Goal: Task Accomplishment & Management: Manage account settings

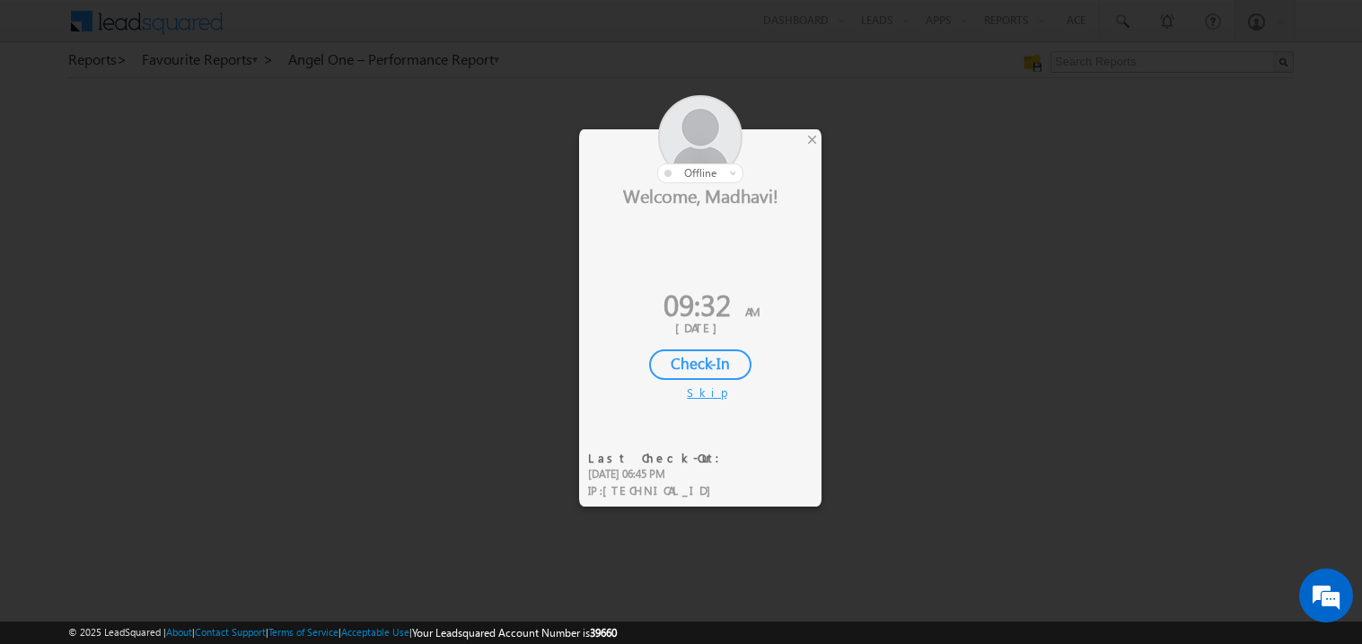
click at [692, 361] on div "Check-In" at bounding box center [700, 364] width 102 height 31
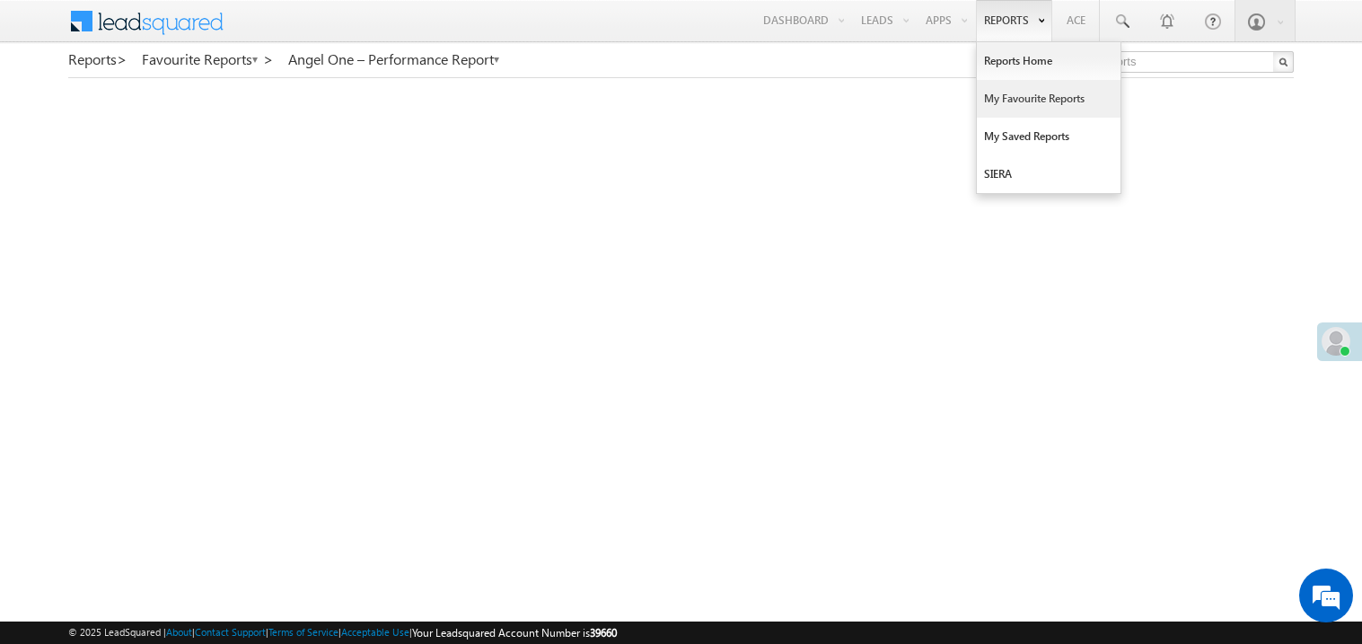
click at [1001, 98] on link "My Favourite Reports" at bounding box center [1049, 99] width 144 height 38
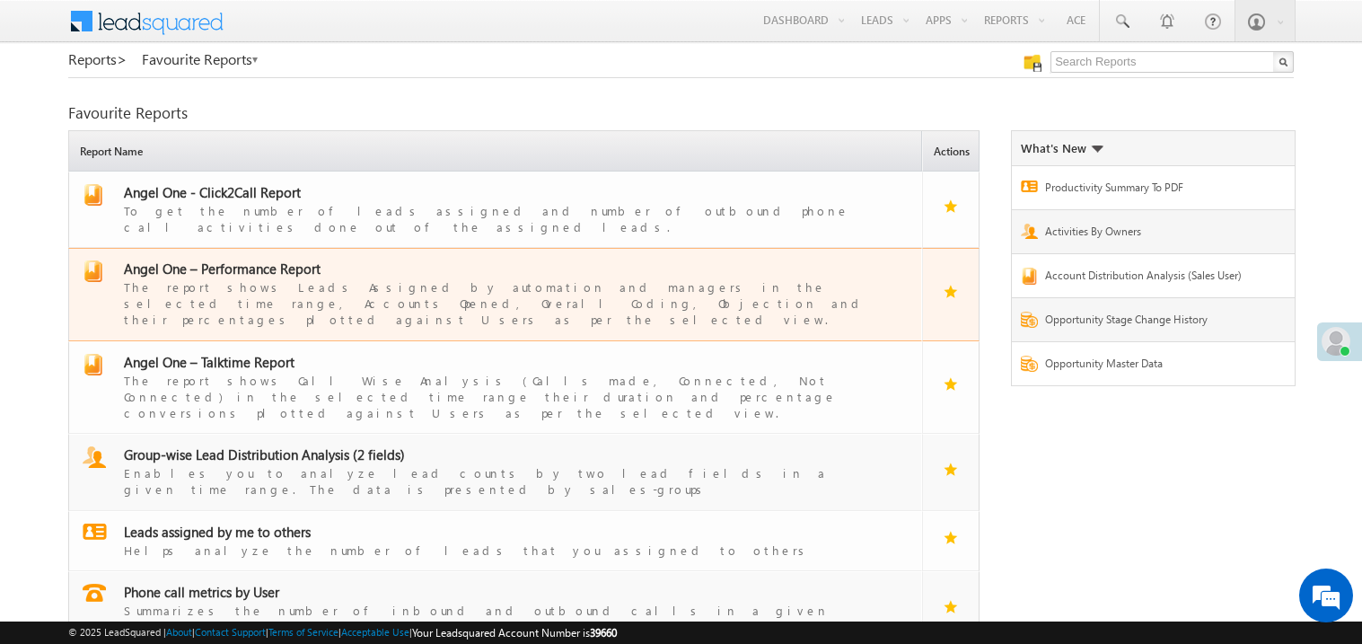
click at [244, 259] on span "Angel One – Performance Report" at bounding box center [222, 268] width 197 height 18
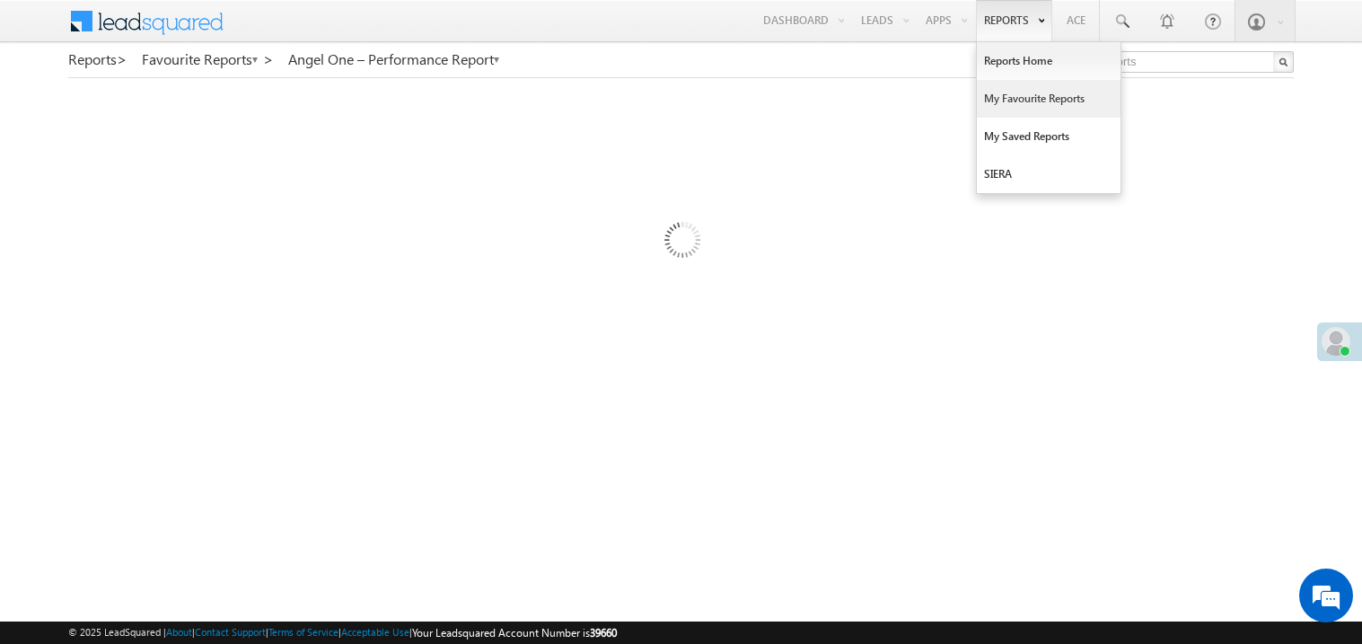
click at [1002, 98] on link "My Favourite Reports" at bounding box center [1049, 99] width 144 height 38
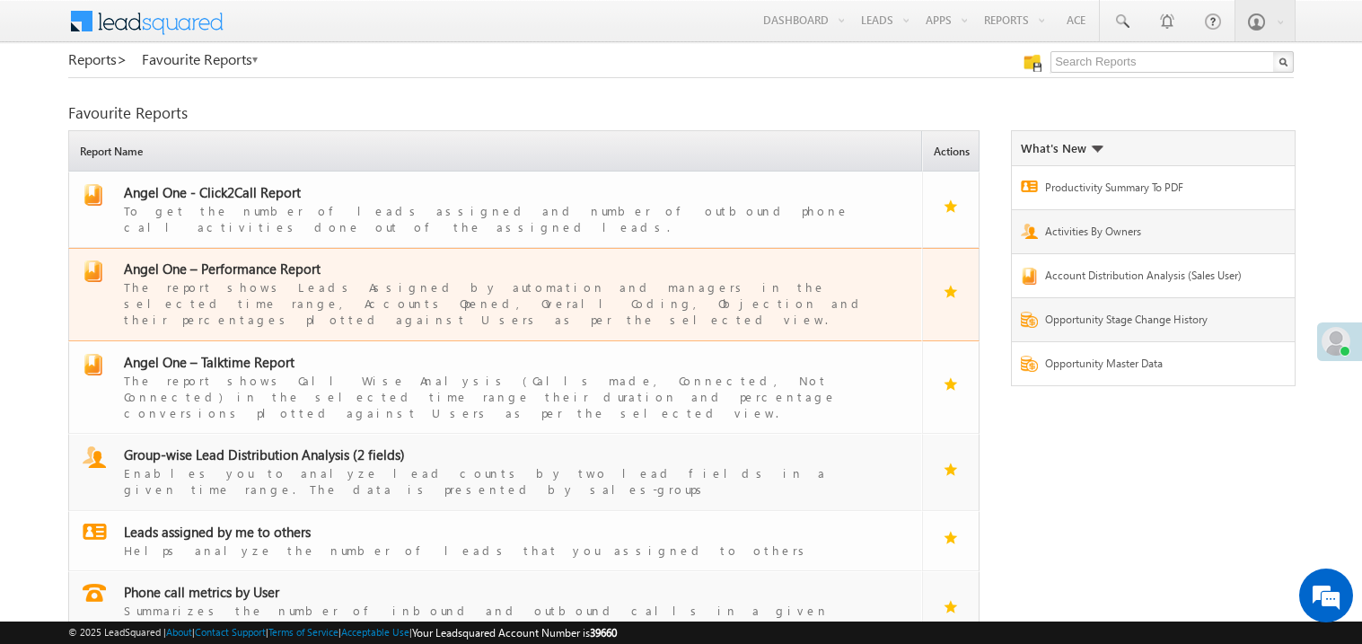
click at [239, 259] on span "Angel One – Performance Report" at bounding box center [222, 268] width 197 height 18
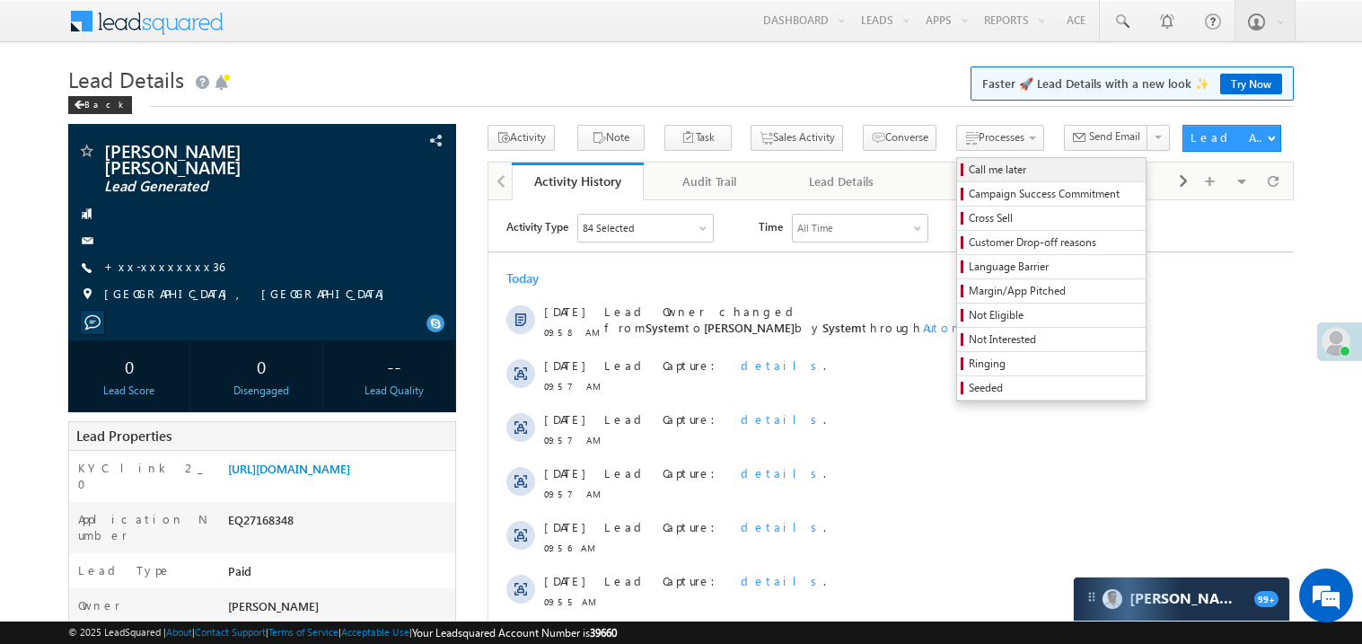
click at [968, 168] on span "Call me later" at bounding box center [1053, 170] width 171 height 16
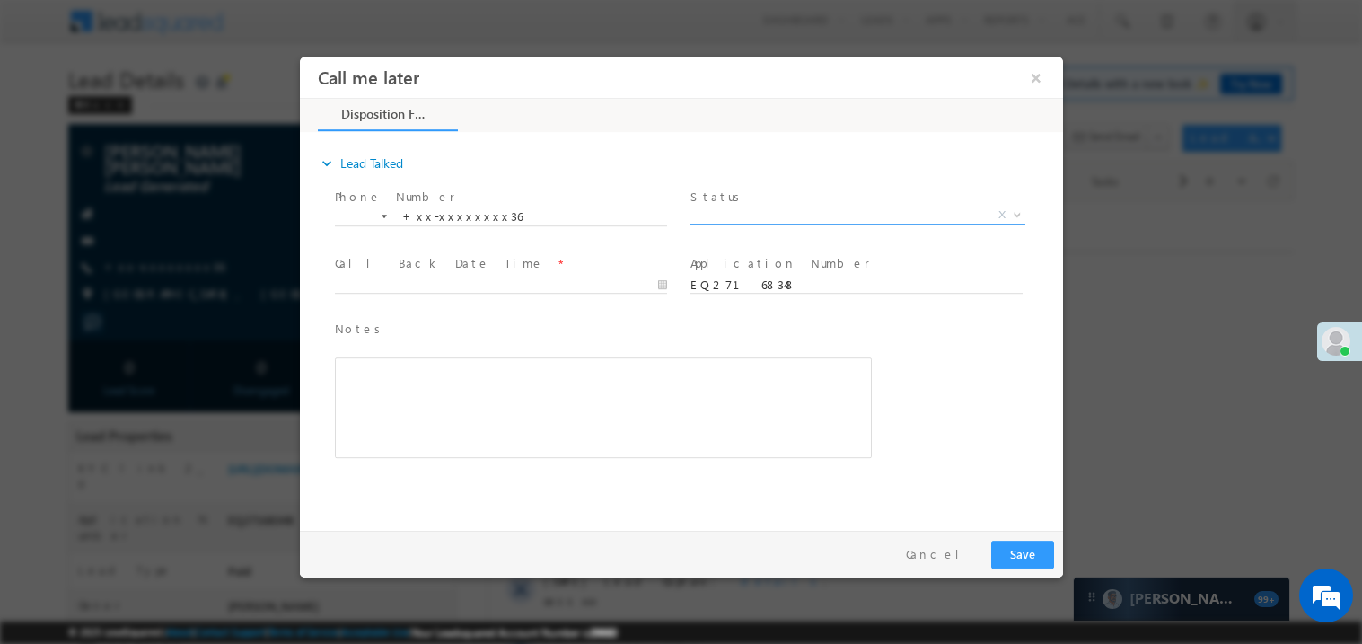
click at [715, 215] on span "X" at bounding box center [856, 215] width 335 height 18
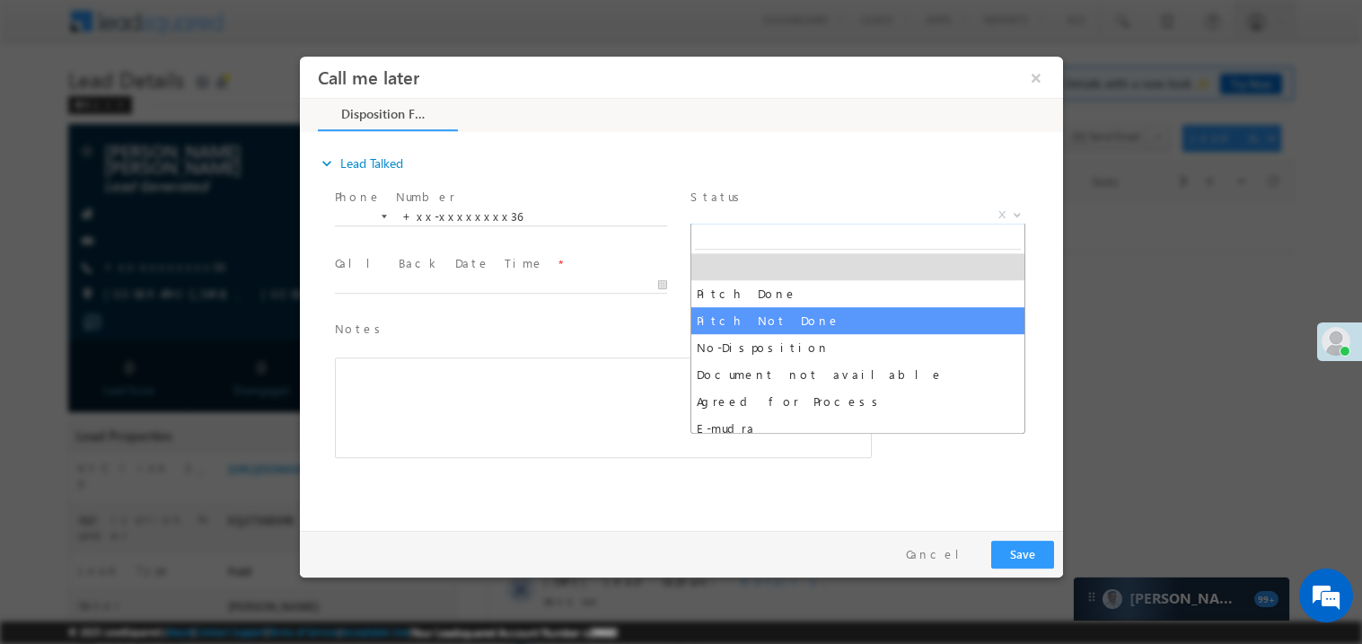
select select "Pitch Not Done"
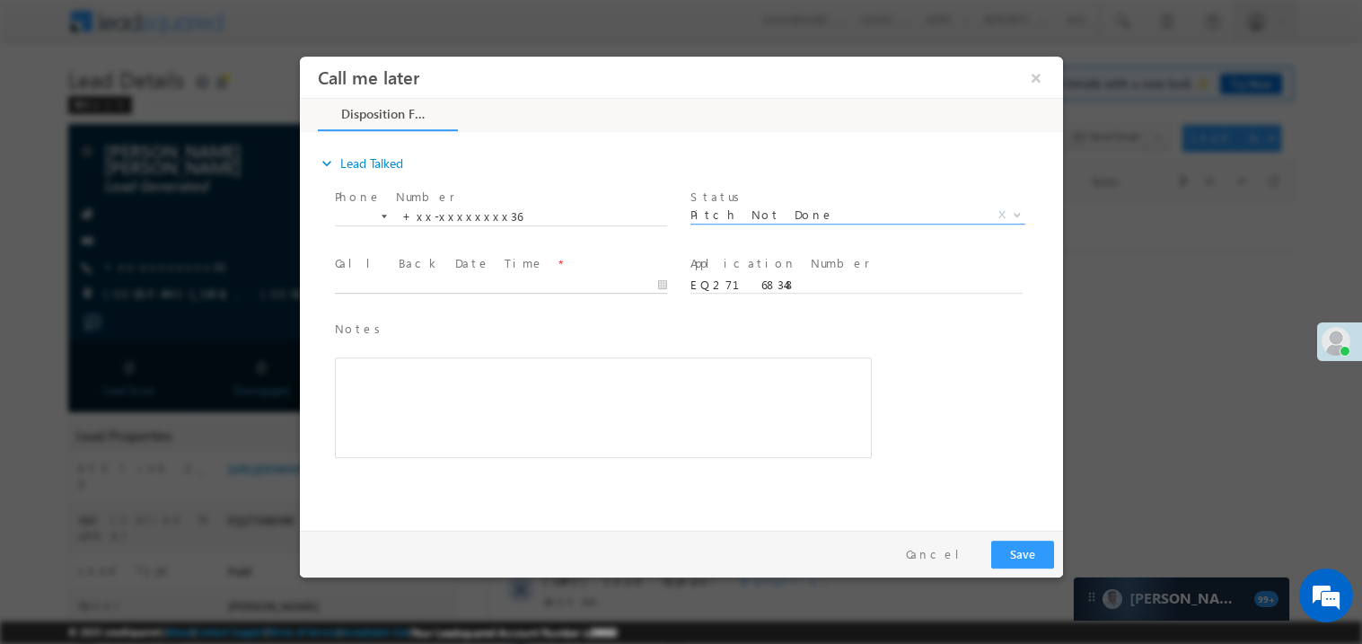
click at [432, 276] on input "text" at bounding box center [500, 285] width 332 height 18
type input "08/14/25 10:05 AM"
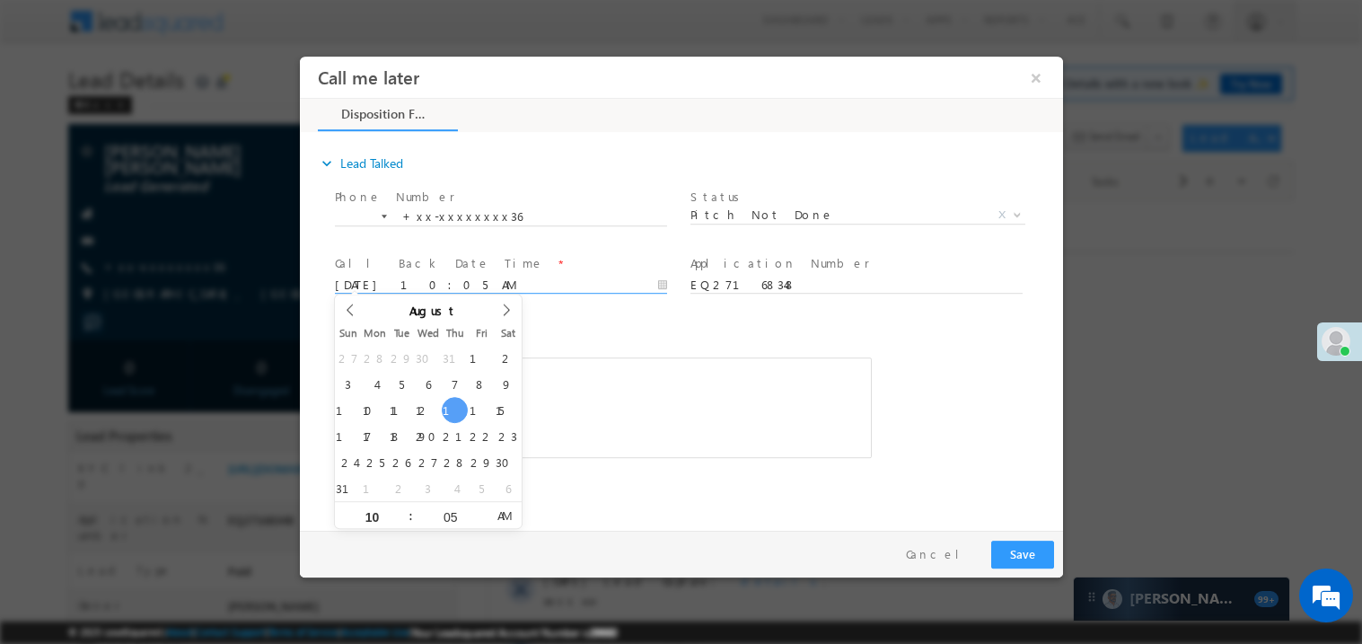
click at [612, 466] on span at bounding box center [589, 466] width 510 height 20
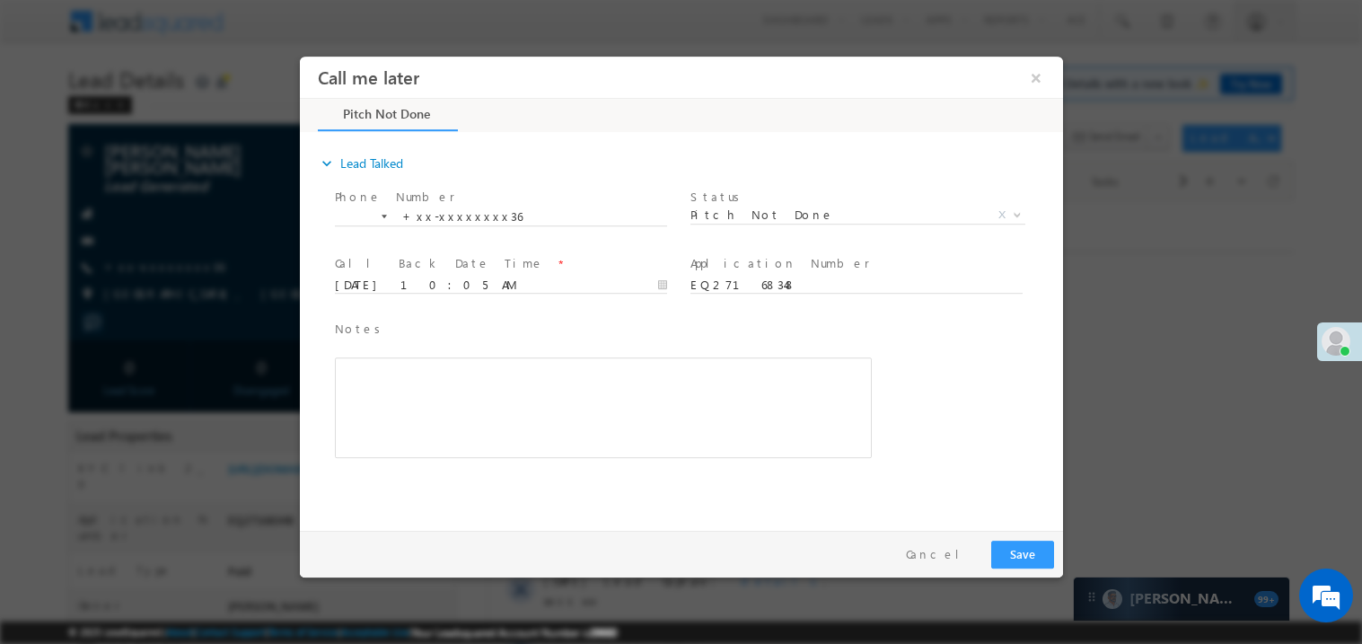
click at [612, 466] on span at bounding box center [589, 466] width 510 height 20
click at [508, 383] on div "Rich Text Editor, 40788eee-0fb2-11ec-a811-0adc8a9d82c2__tab1__section1__Notes__…" at bounding box center [602, 406] width 537 height 101
click at [1030, 556] on button "Save" at bounding box center [1021, 553] width 63 height 28
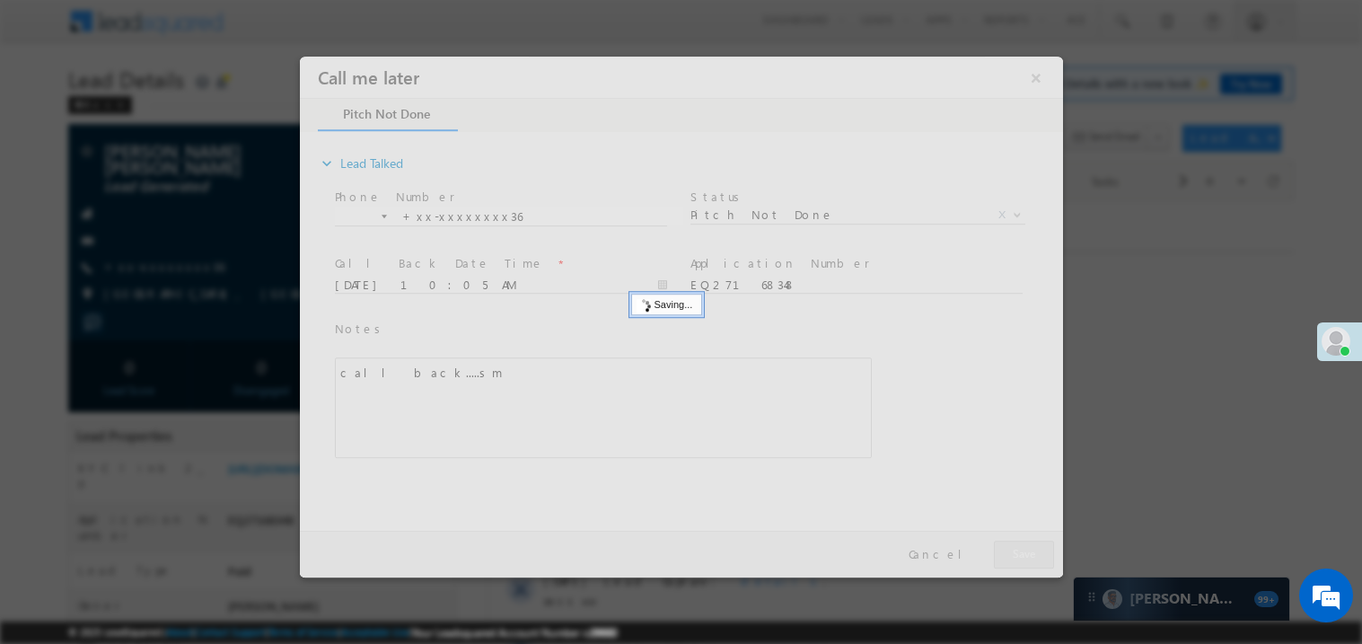
click at [1030, 556] on div at bounding box center [680, 316] width 763 height 521
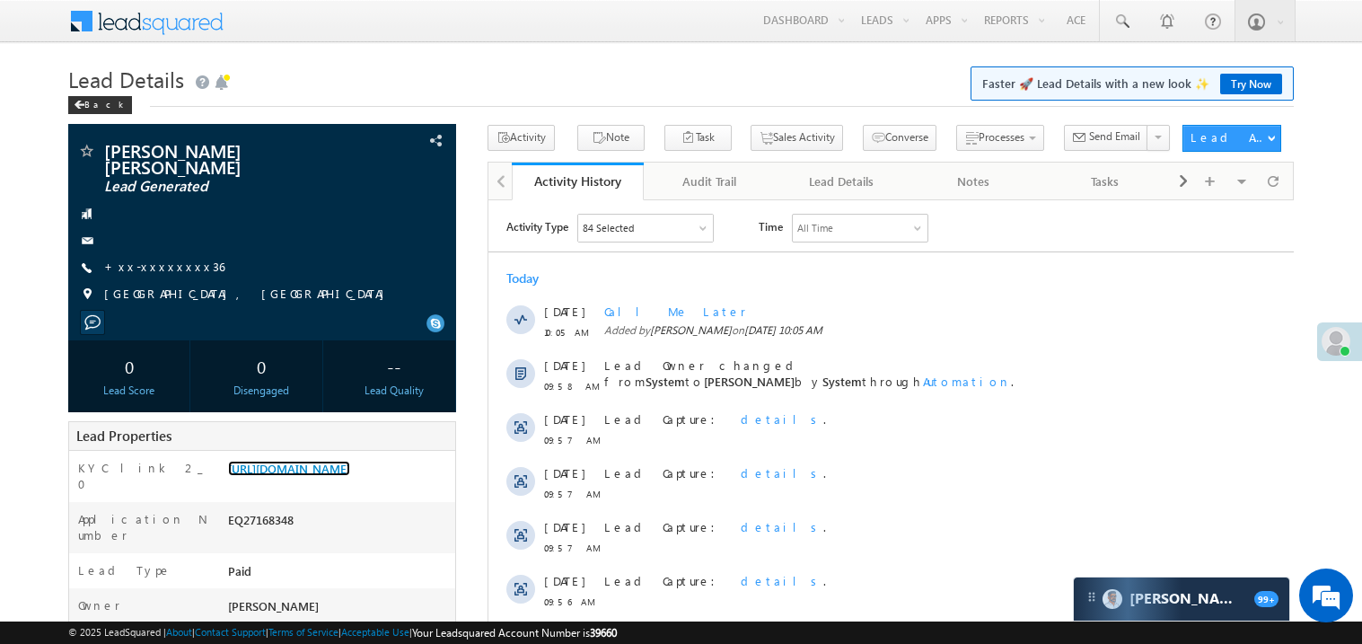
click at [350, 476] on link "https://angelbroking1-pk3em7sa.customui-test.leadsquared.com?leadId=160578a7-2f…" at bounding box center [289, 467] width 122 height 15
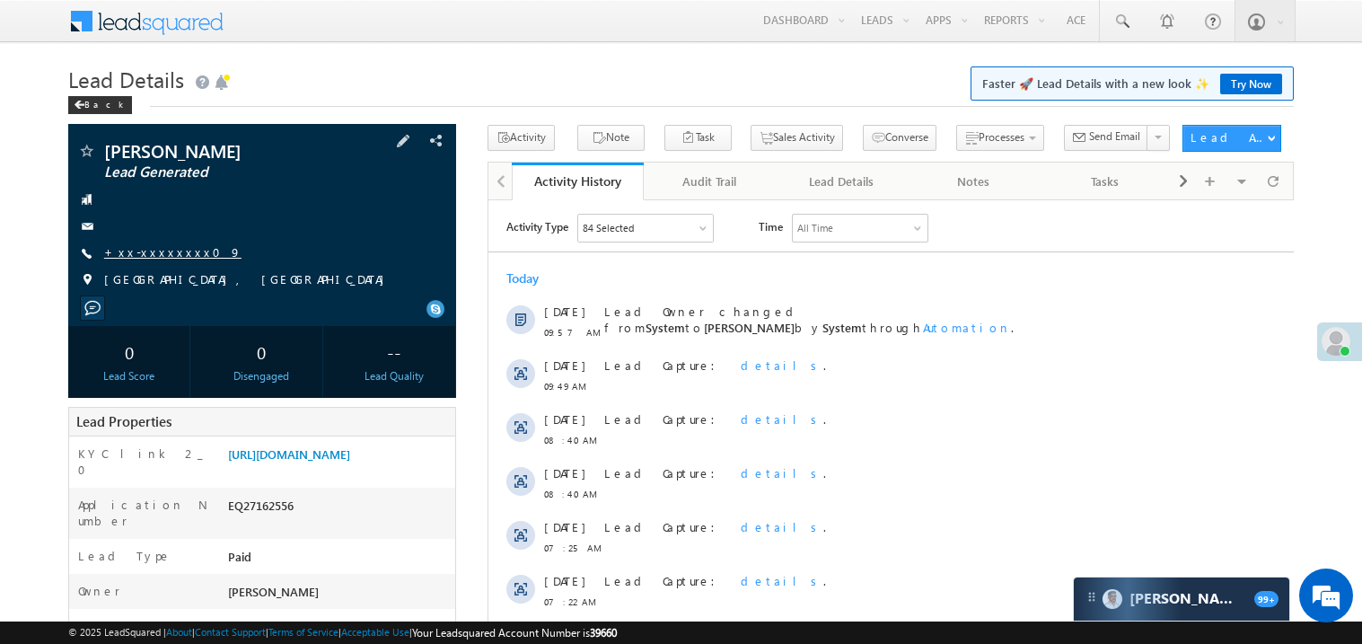
click at [169, 255] on link "+xx-xxxxxxxx09" at bounding box center [172, 251] width 137 height 15
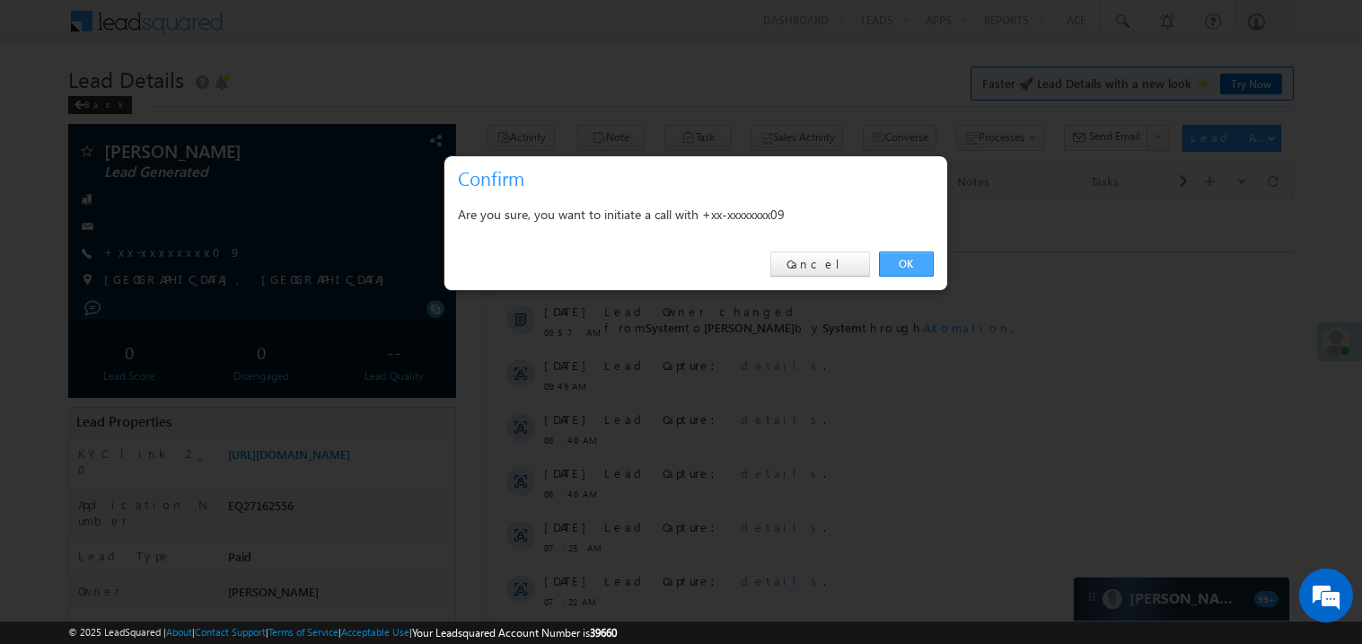
click at [898, 257] on link "OK" at bounding box center [906, 263] width 55 height 25
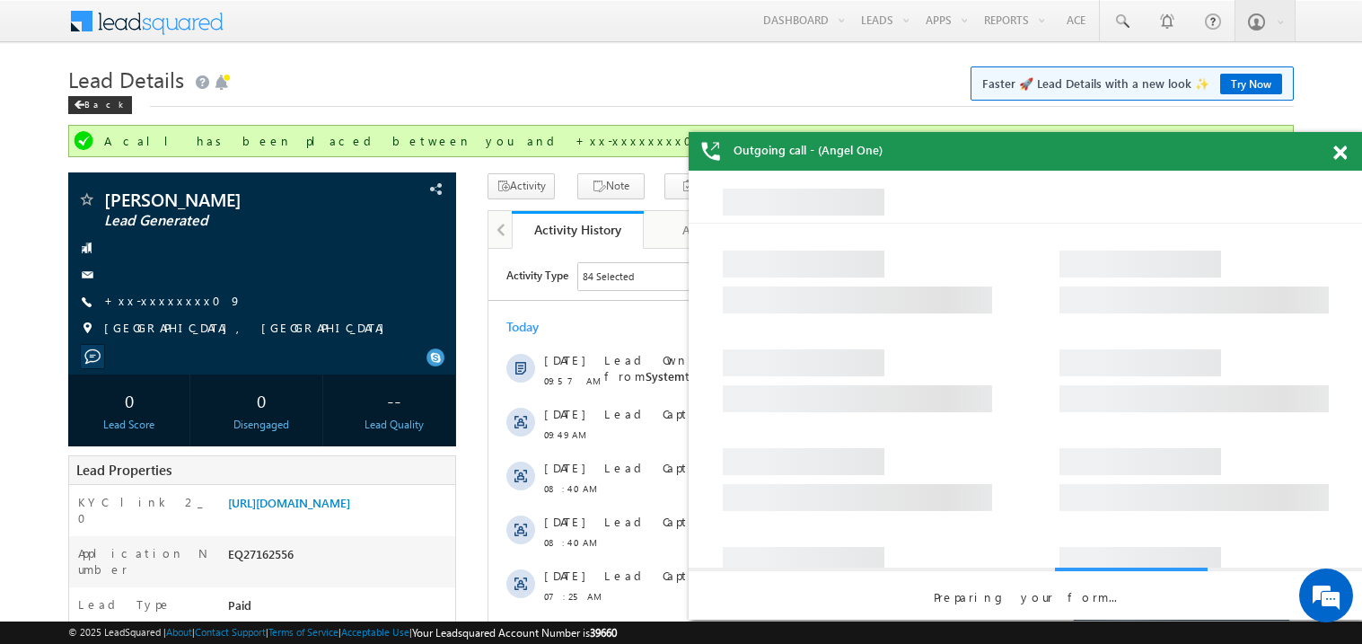
click at [1337, 151] on span at bounding box center [1339, 152] width 13 height 15
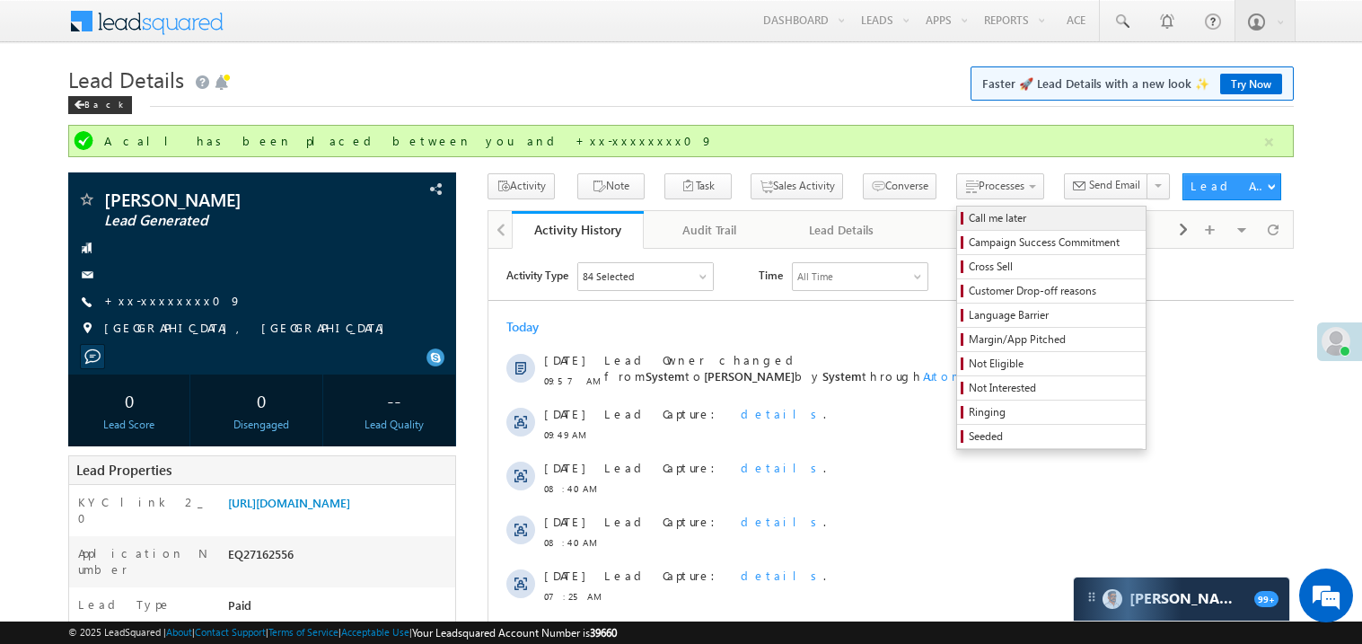
click at [968, 218] on span "Call me later" at bounding box center [1053, 218] width 171 height 16
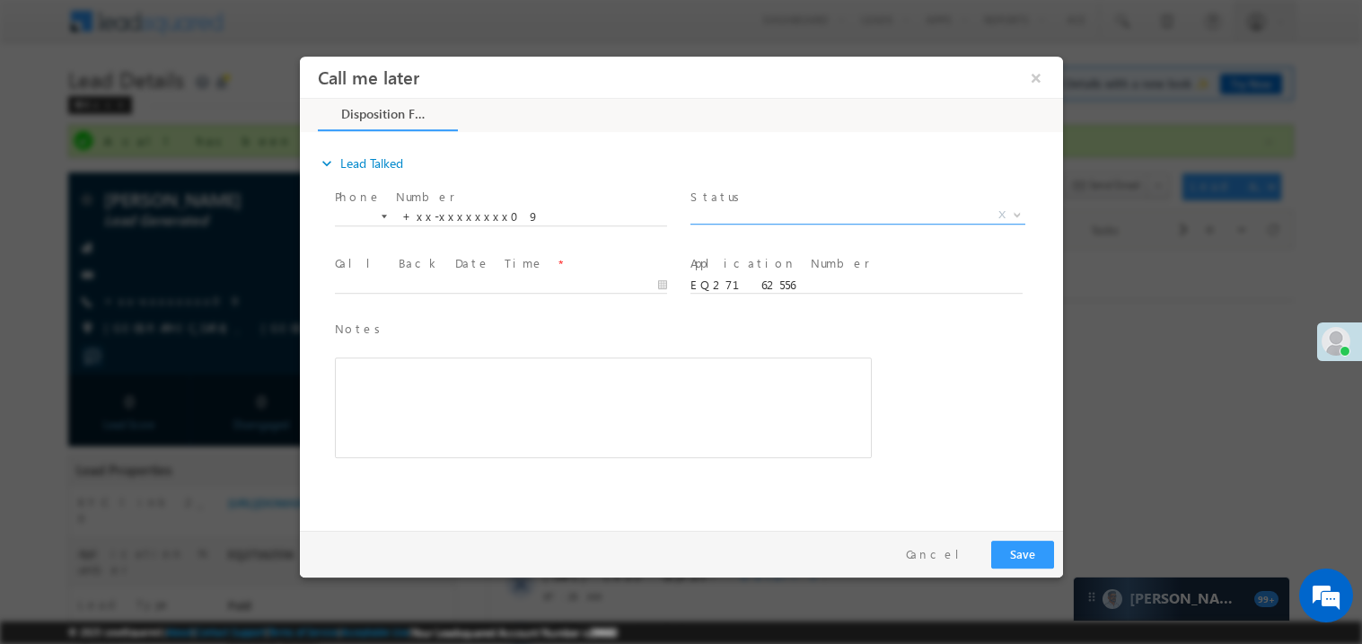
click at [772, 208] on span "X" at bounding box center [856, 215] width 335 height 18
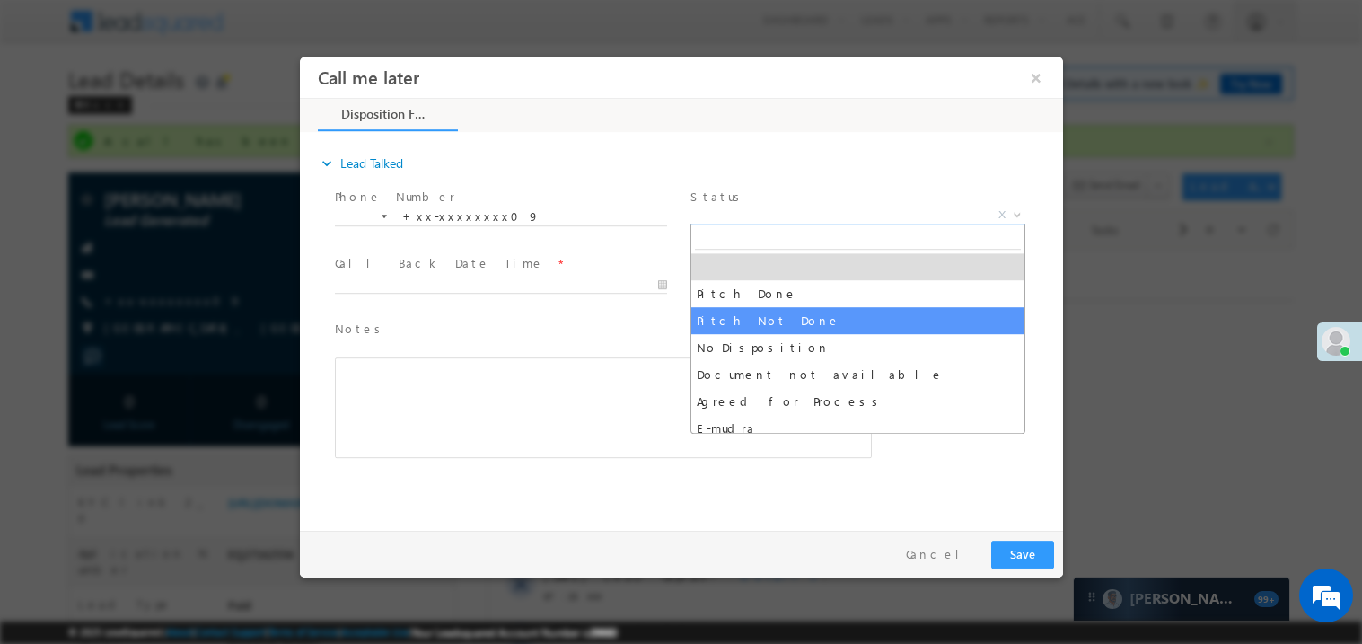
select select "Pitch Not Done"
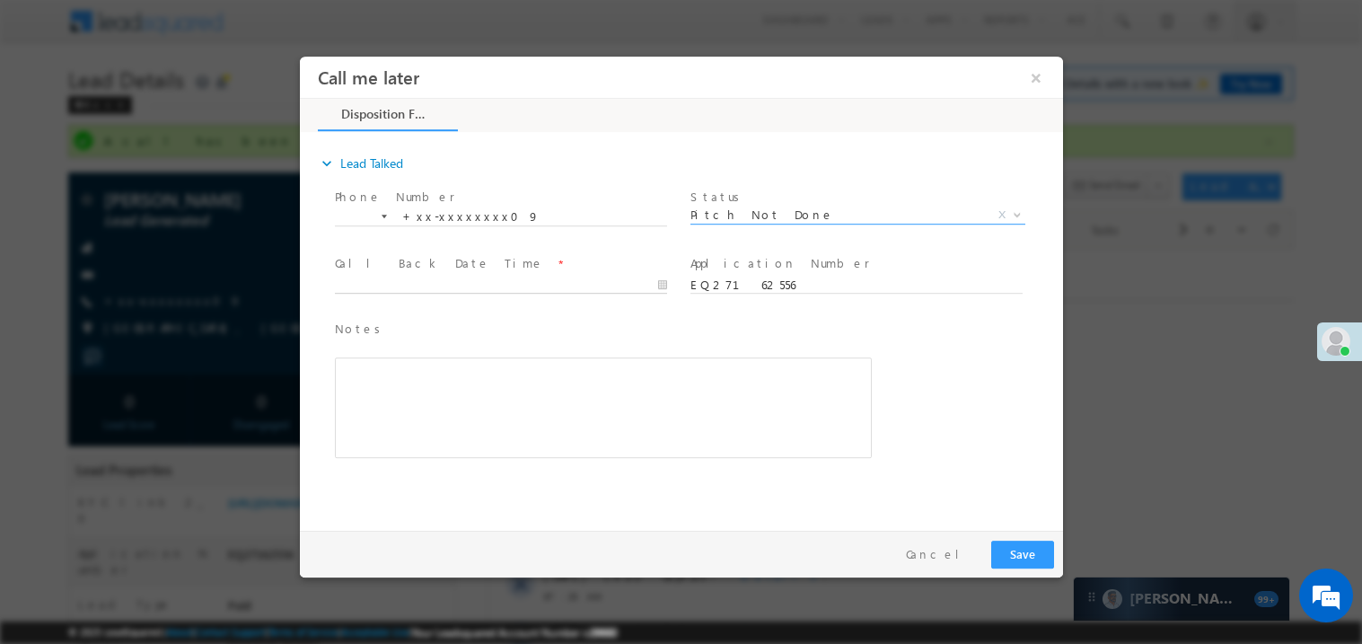
click at [390, 286] on body "Call me later ×" at bounding box center [680, 289] width 763 height 466
type input "08/14/25 10:06 AM"
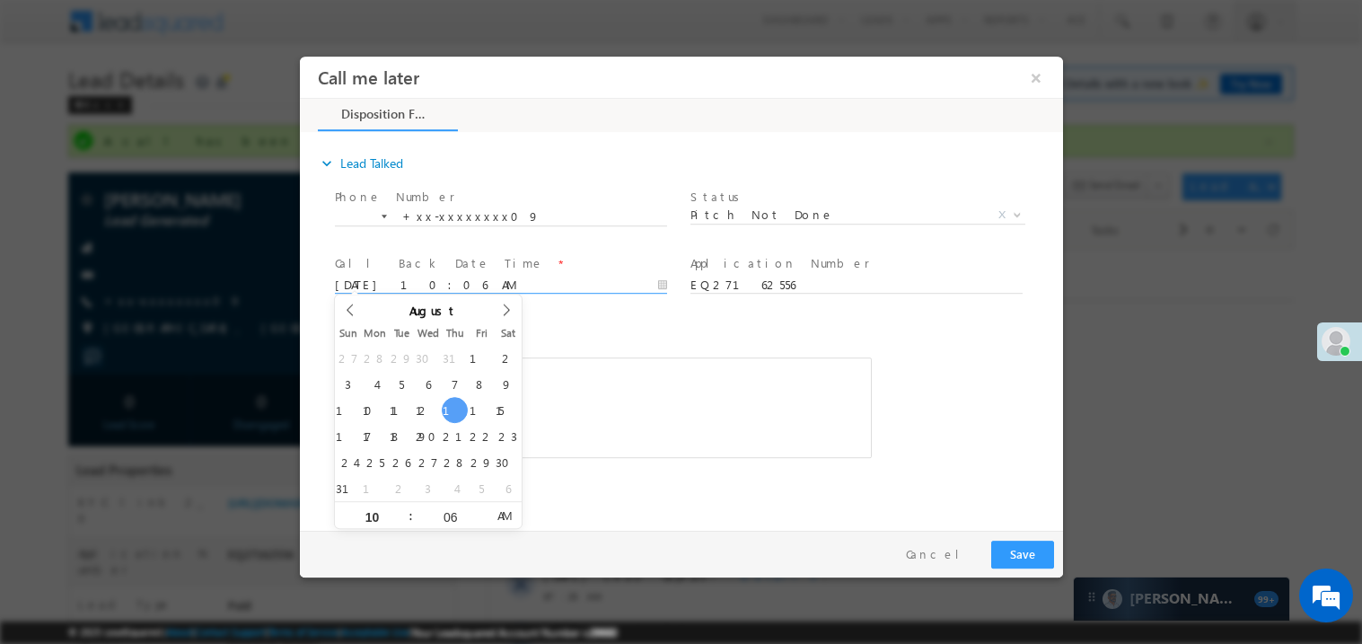
click at [632, 408] on div "Rich Text Editor, 40788eee-0fb2-11ec-a811-0adc8a9d82c2__tab1__section1__Notes__…" at bounding box center [602, 406] width 537 height 101
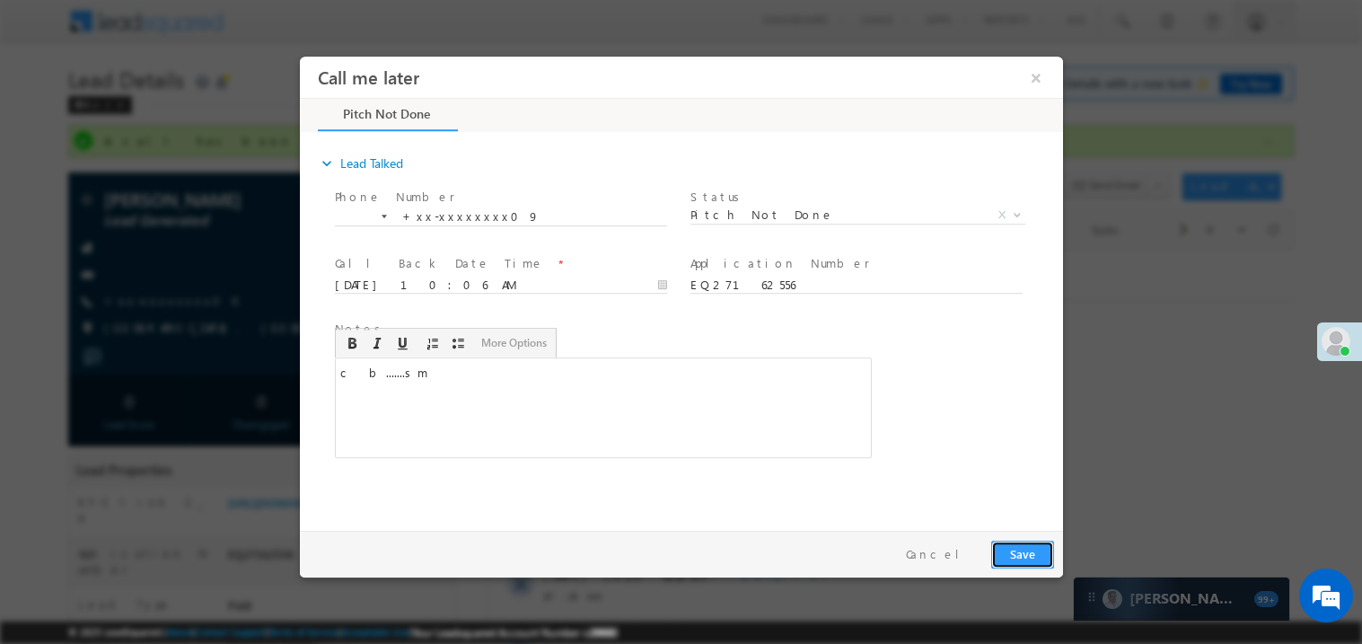
click at [1039, 550] on button "Save" at bounding box center [1021, 553] width 63 height 28
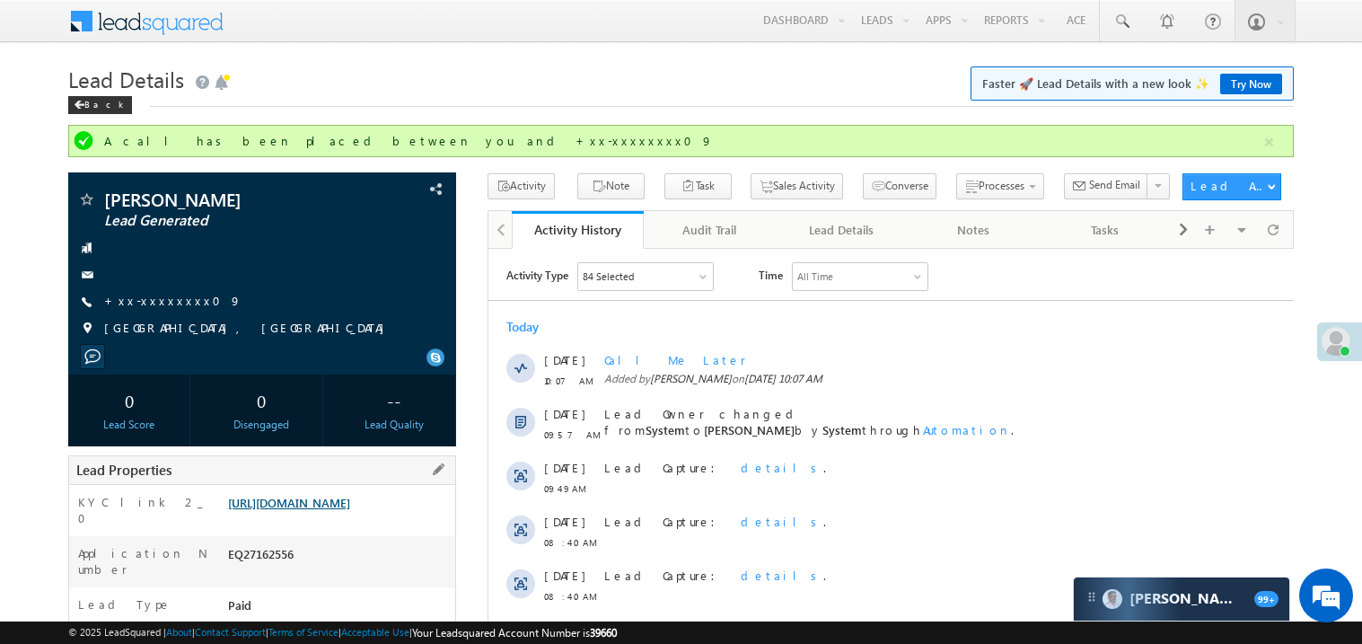
click at [335, 510] on link "https://angelbroking1-pk3em7sa.customui-test.leadsquared.com?leadId=8c979cec-af…" at bounding box center [289, 502] width 122 height 15
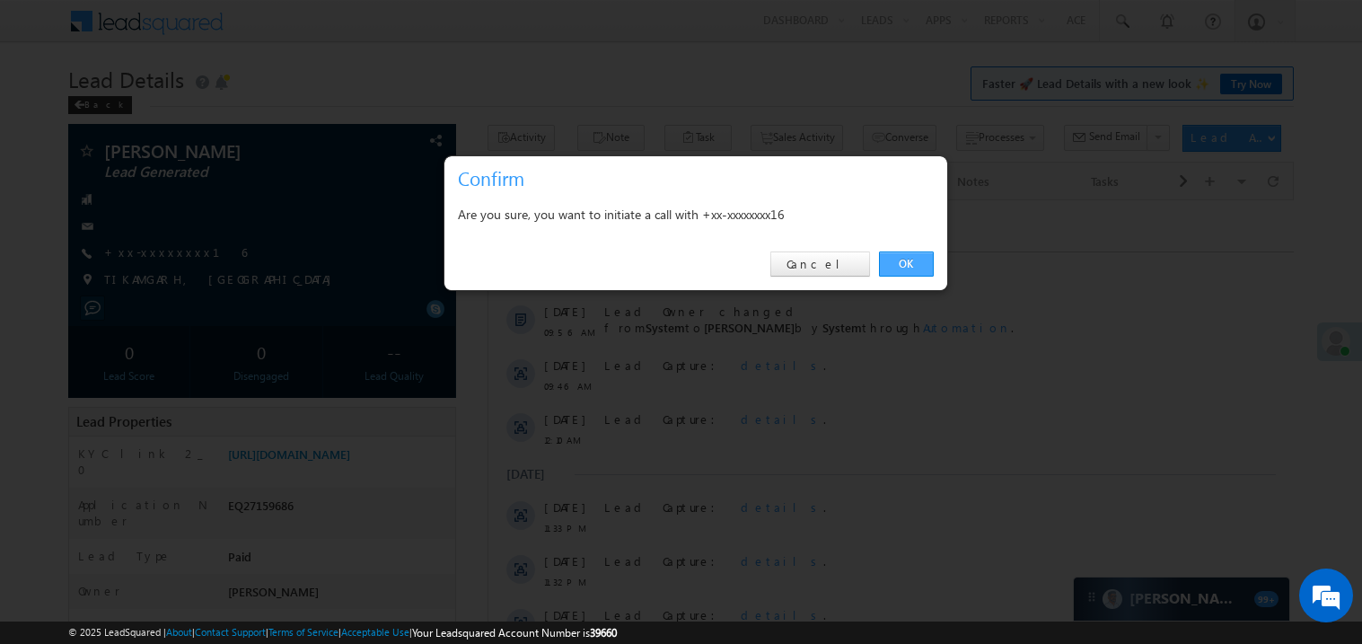
click at [894, 259] on link "OK" at bounding box center [906, 263] width 55 height 25
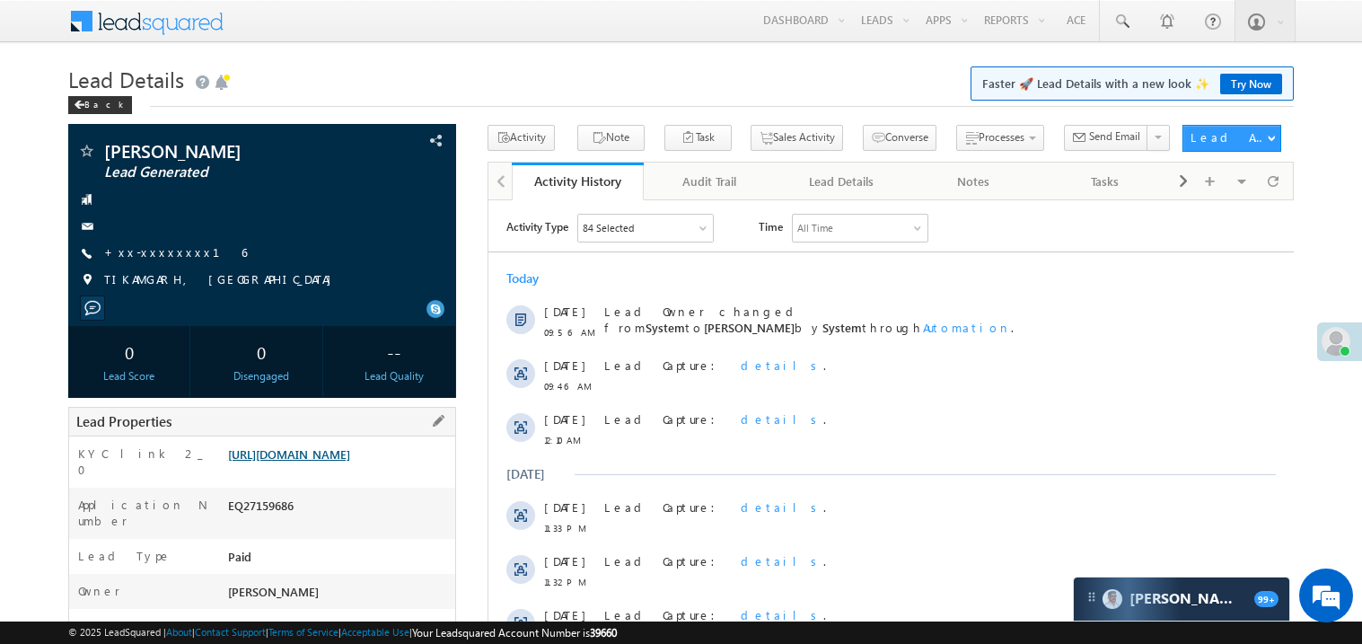
click at [306, 461] on link "https://angelbroking1-pk3em7sa.customui-test.leadsquared.com?leadId=1c88ae03-87…" at bounding box center [289, 453] width 122 height 15
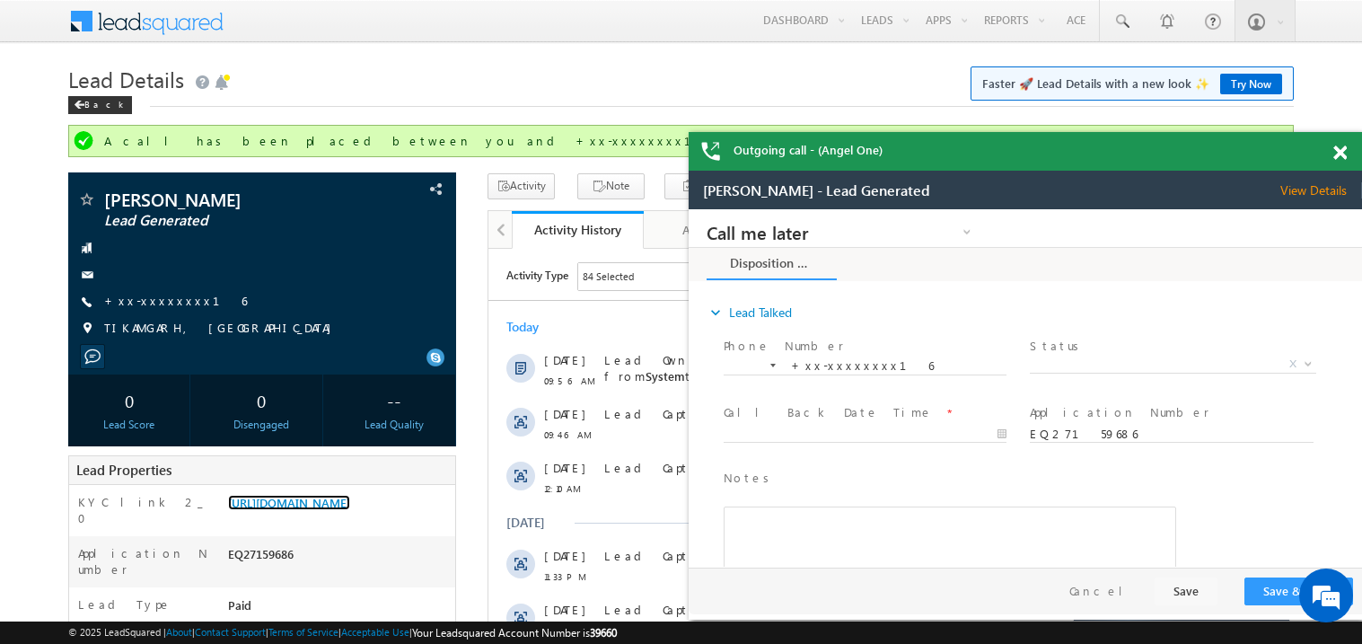
click at [1337, 153] on span at bounding box center [1339, 152] width 13 height 15
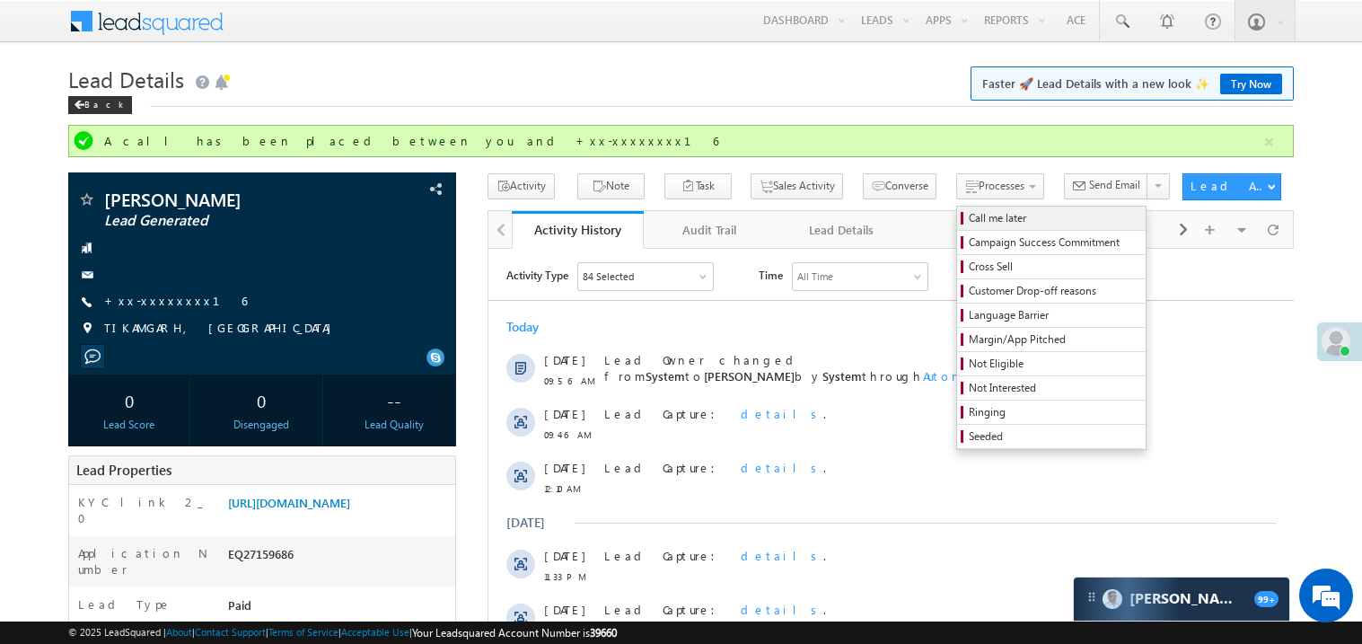
click at [968, 220] on span "Call me later" at bounding box center [1053, 218] width 171 height 16
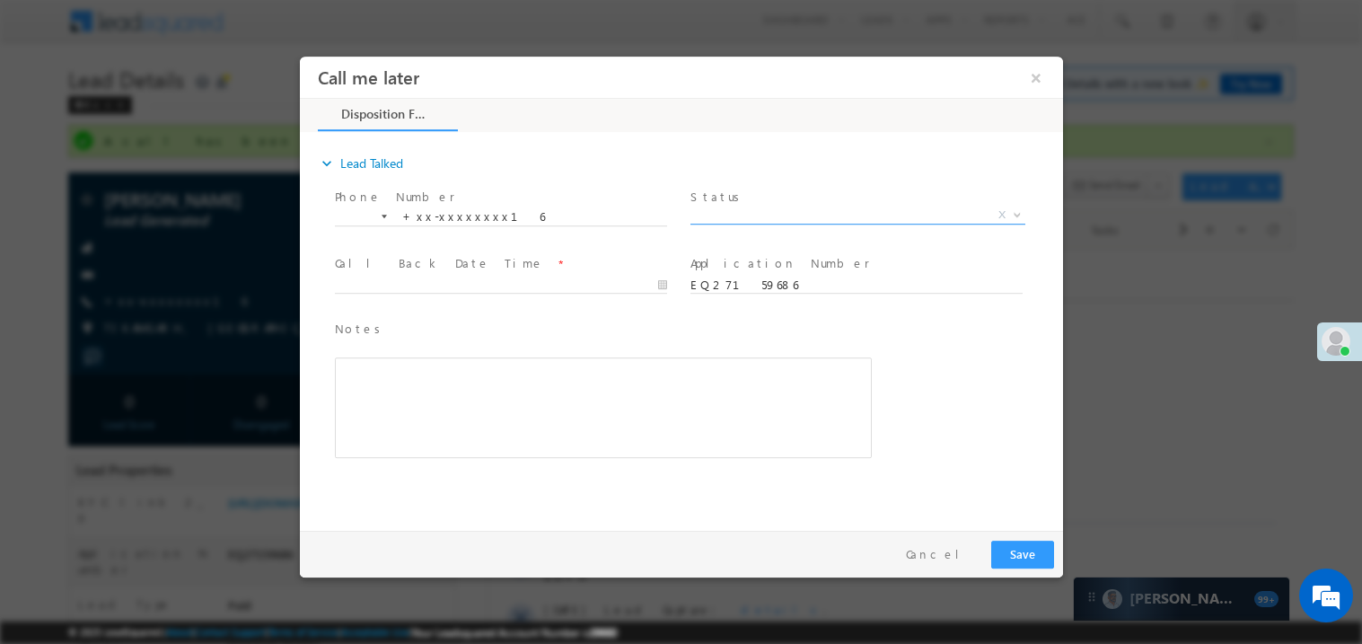
click at [761, 214] on span "X" at bounding box center [856, 215] width 335 height 18
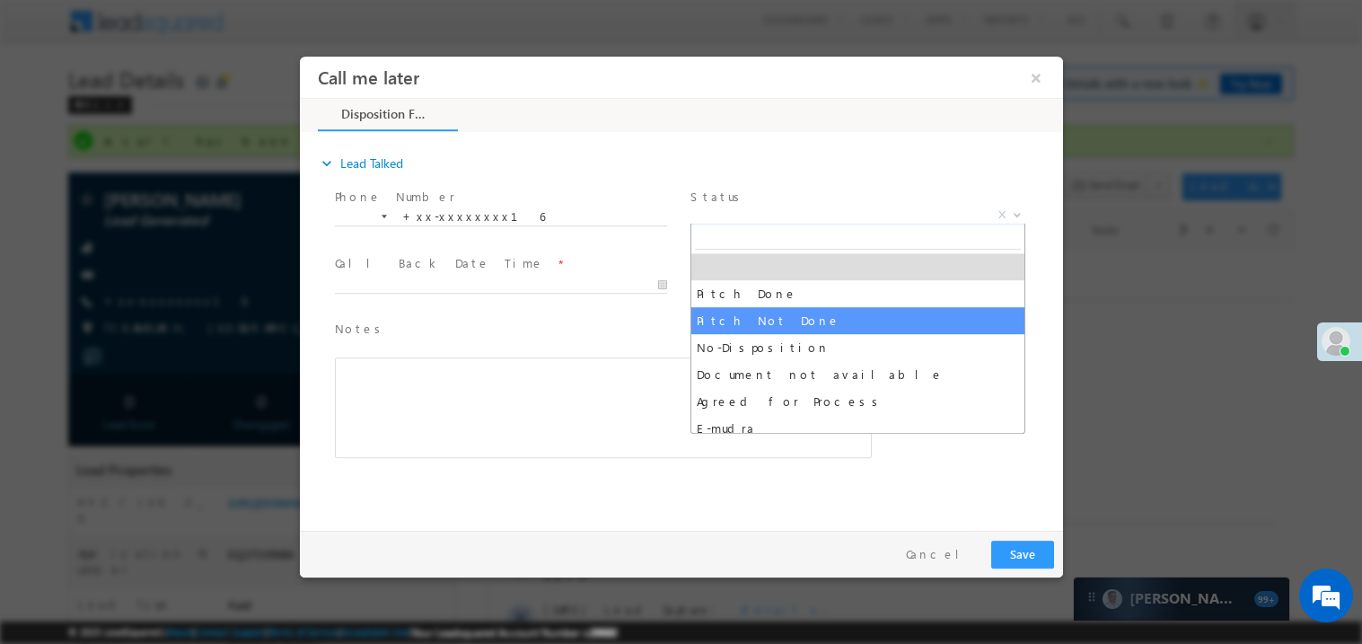
select select "Pitch Not Done"
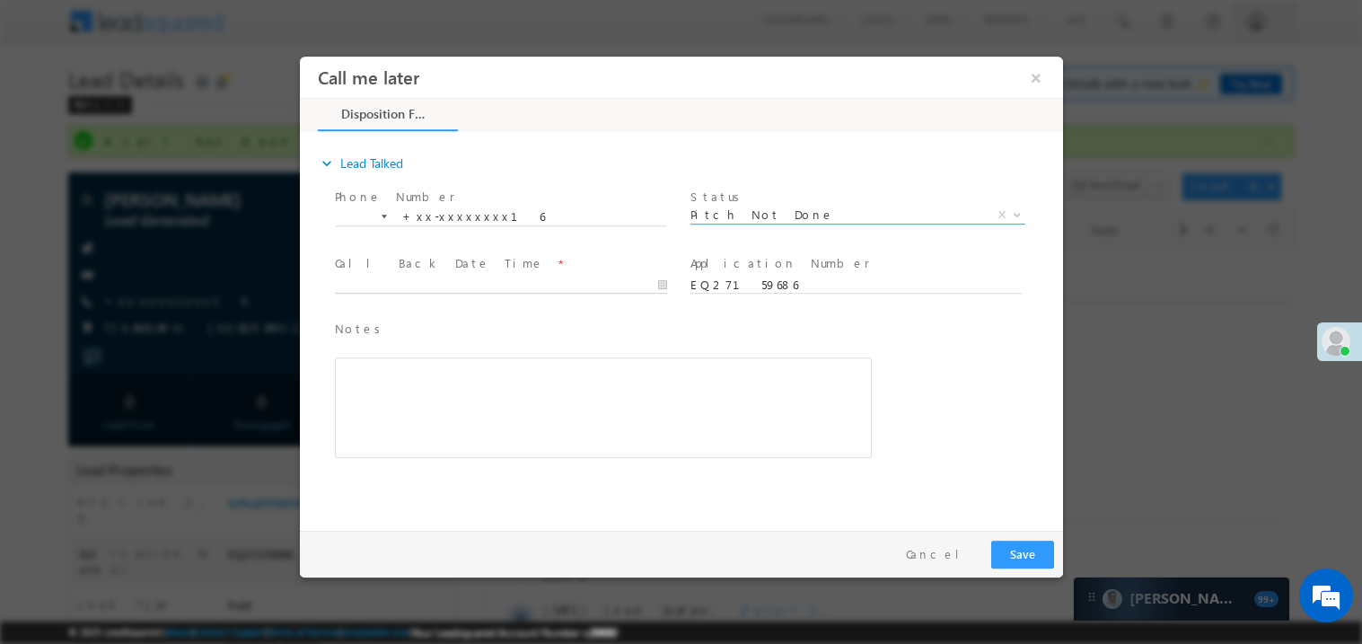
click at [422, 283] on body "Call me later ×" at bounding box center [680, 289] width 763 height 466
type input "08/14/25 10:09 AM"
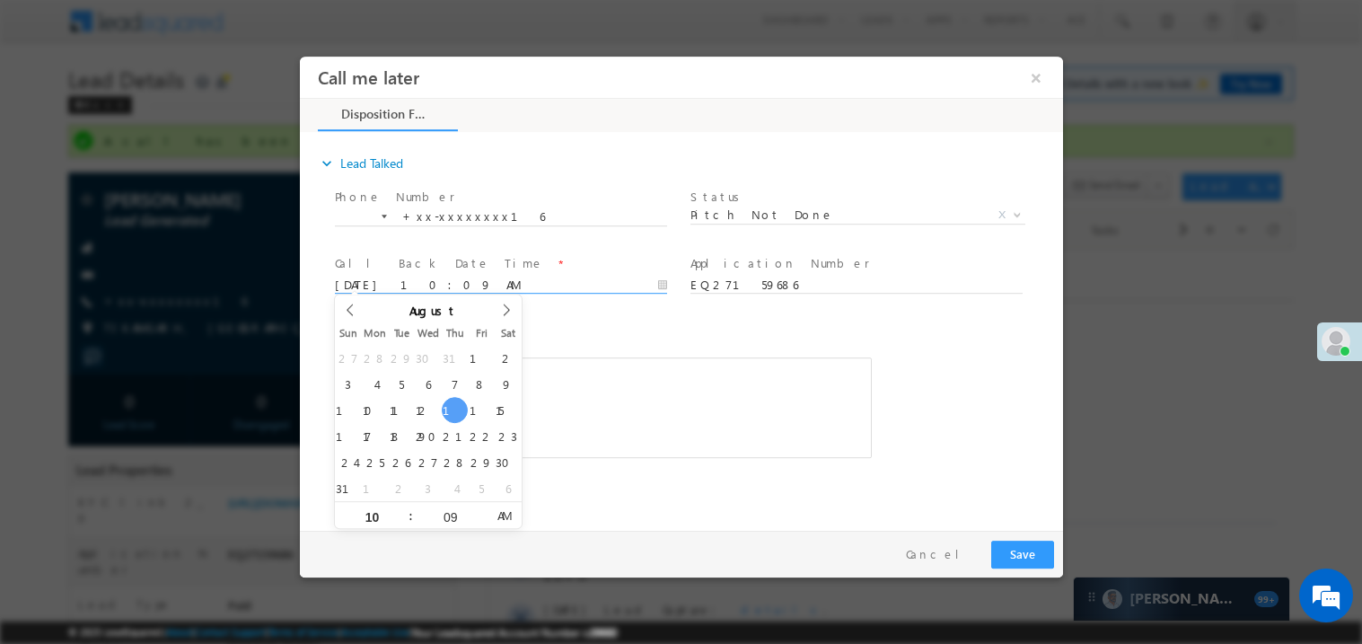
click at [587, 315] on div "Notes * Editor toolbars Basic Styles Bold Italic Underline Paragraph Insert/Rem…" at bounding box center [602, 397] width 544 height 164
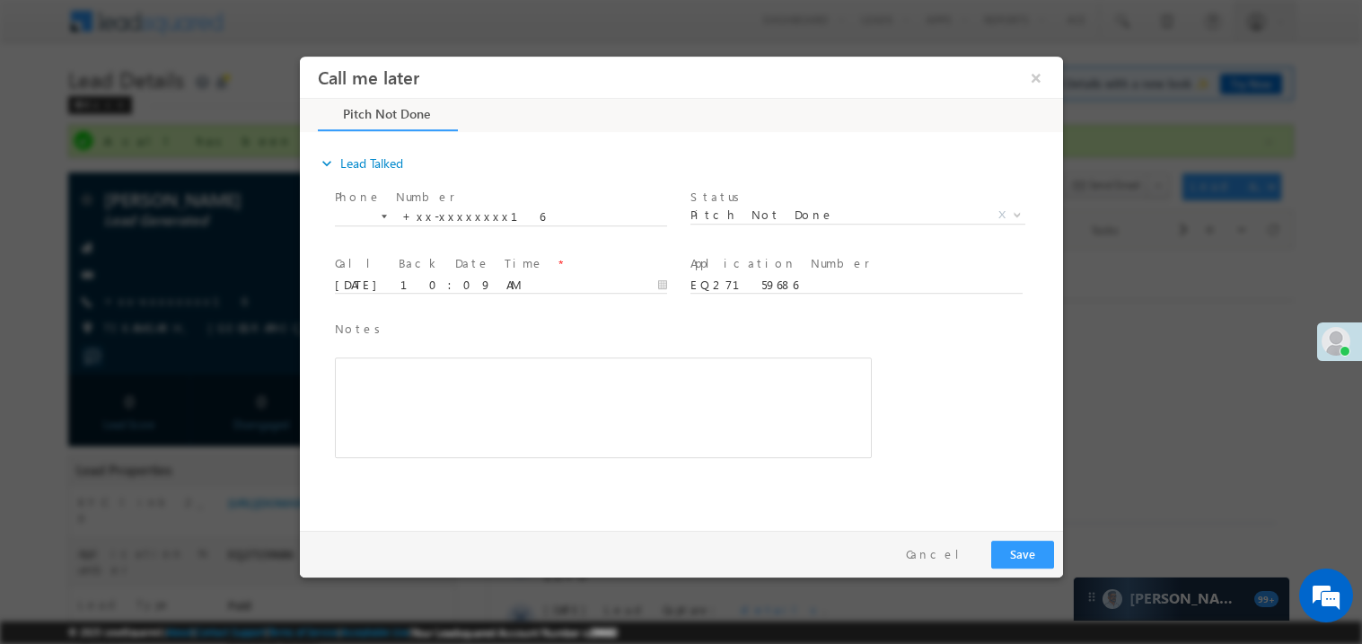
click at [555, 403] on div "Rich Text Editor, 40788eee-0fb2-11ec-a811-0adc8a9d82c2__tab1__section1__Notes__…" at bounding box center [602, 406] width 537 height 101
click at [995, 547] on button "Save" at bounding box center [1021, 553] width 63 height 28
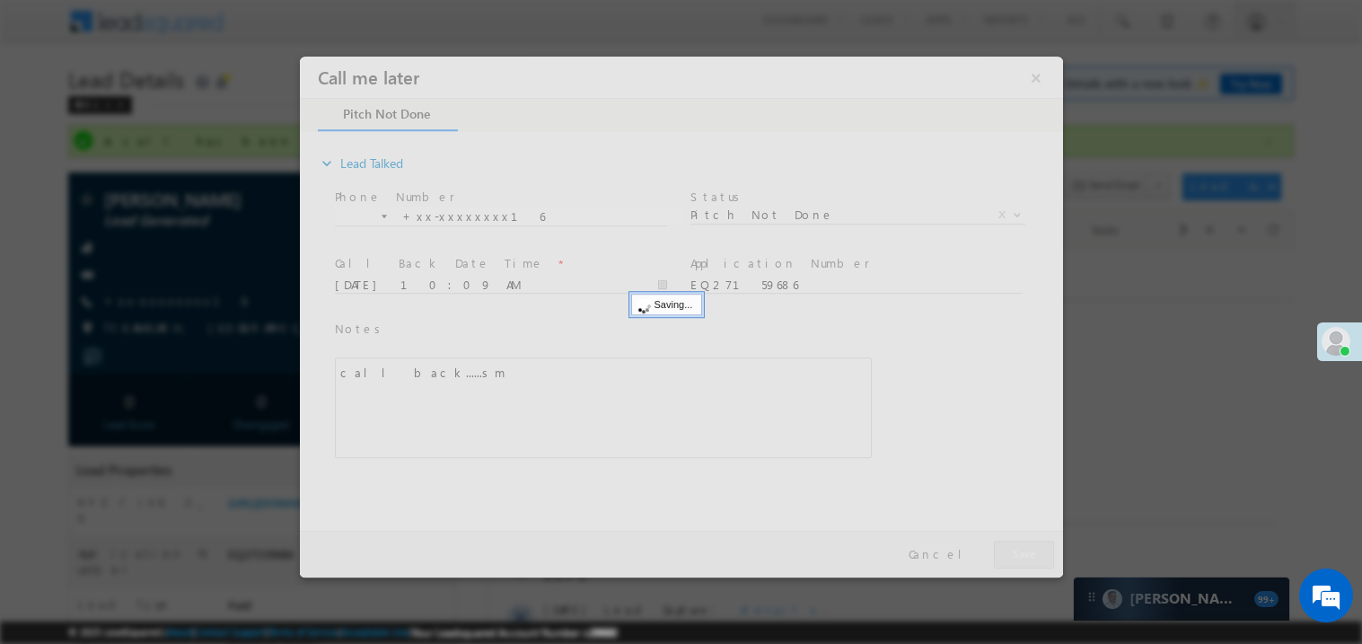
click at [995, 547] on div at bounding box center [680, 316] width 763 height 521
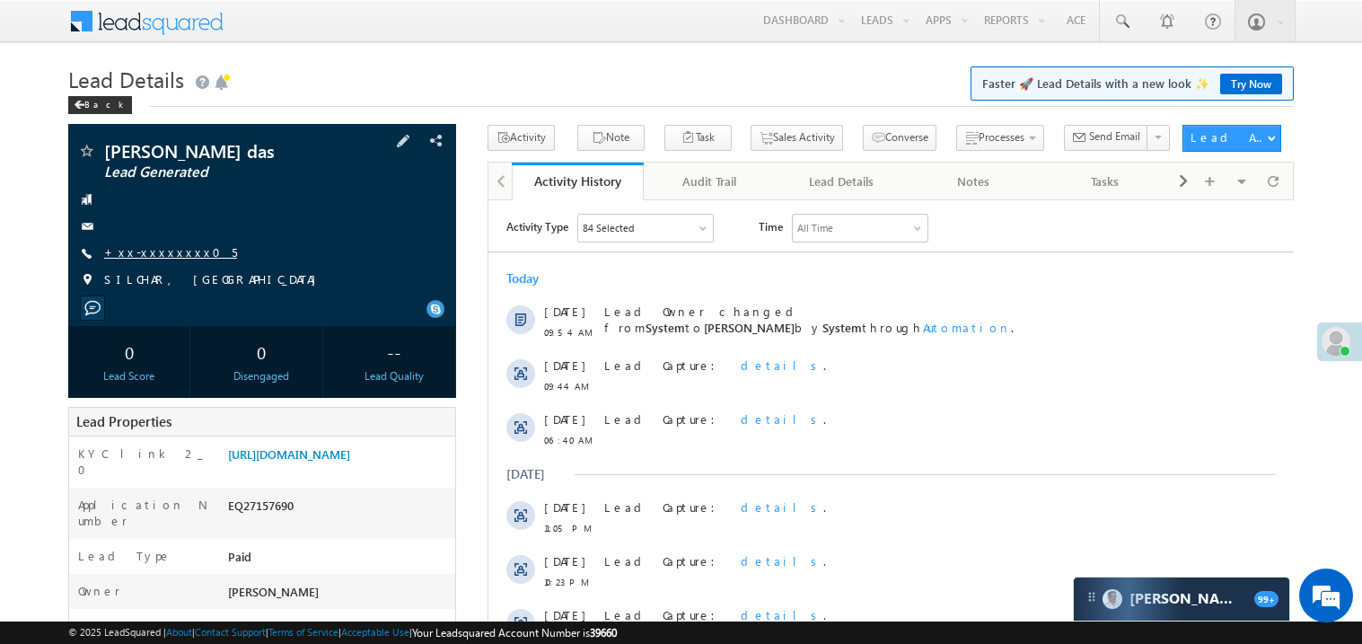
click at [165, 251] on link "+xx-xxxxxxxx05" at bounding box center [170, 251] width 133 height 15
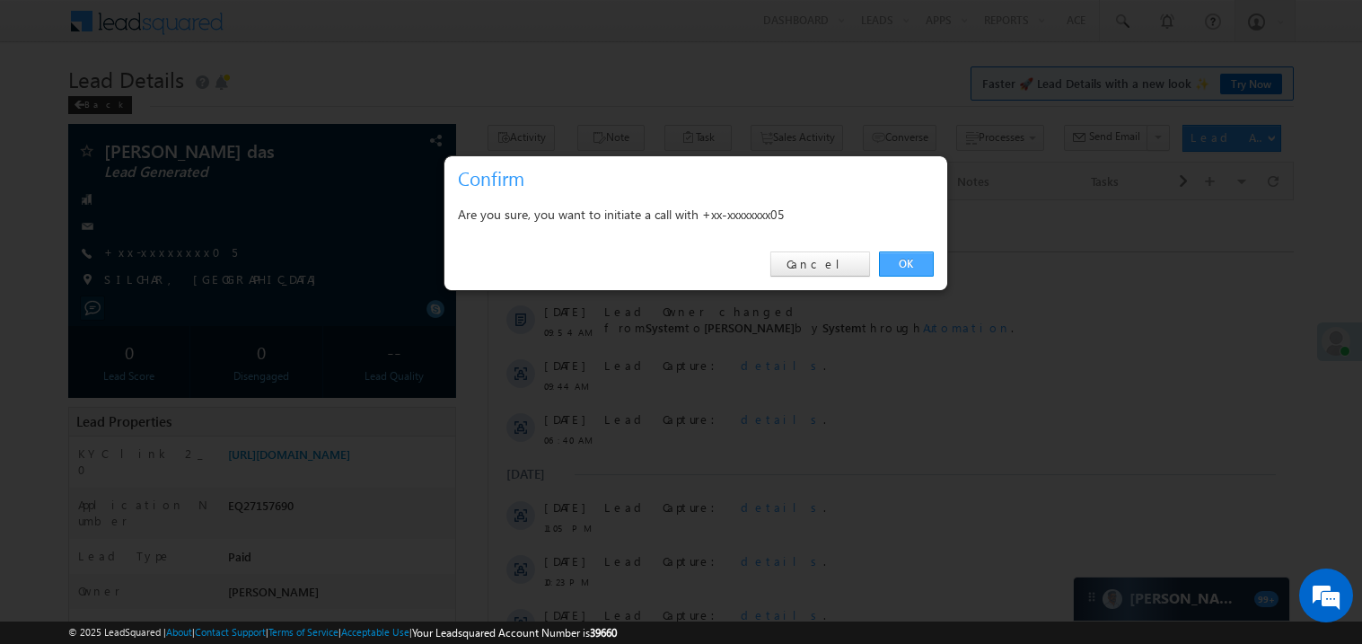
click at [907, 264] on link "OK" at bounding box center [906, 263] width 55 height 25
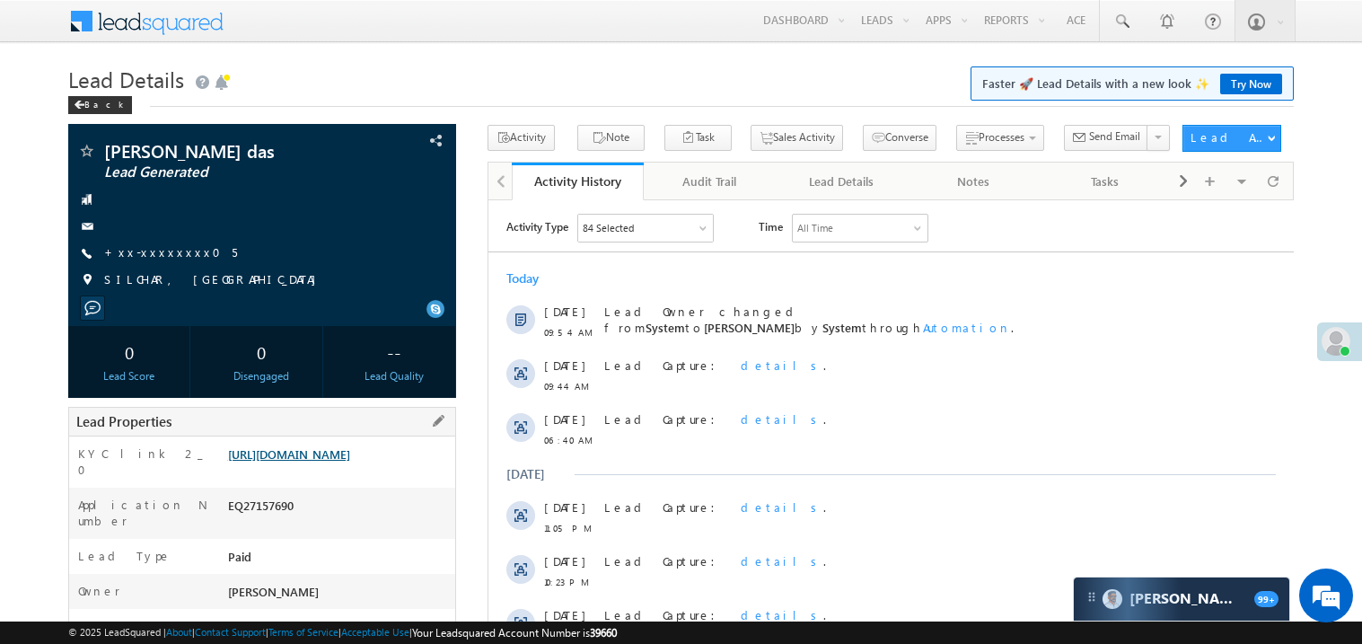
click at [344, 461] on link "https://angelbroking1-pk3em7sa.customui-test.leadsquared.com?leadId=19e7cb40-75…" at bounding box center [289, 453] width 122 height 15
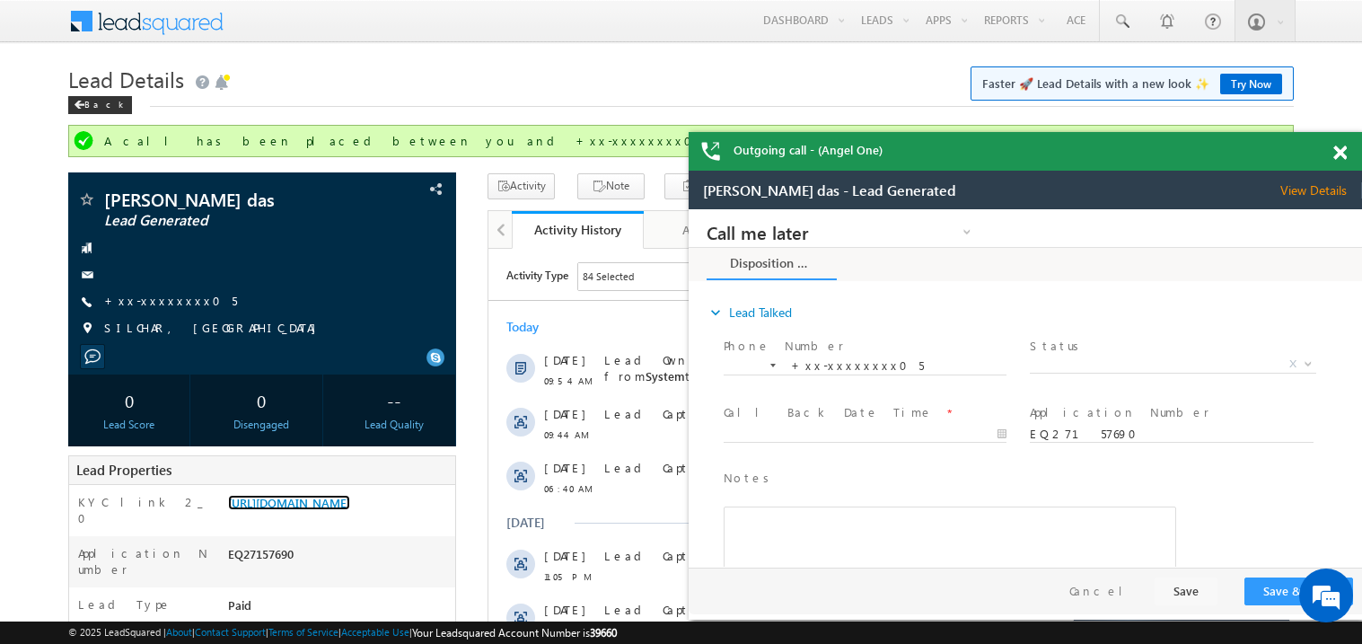
click at [1338, 154] on span at bounding box center [1339, 152] width 13 height 15
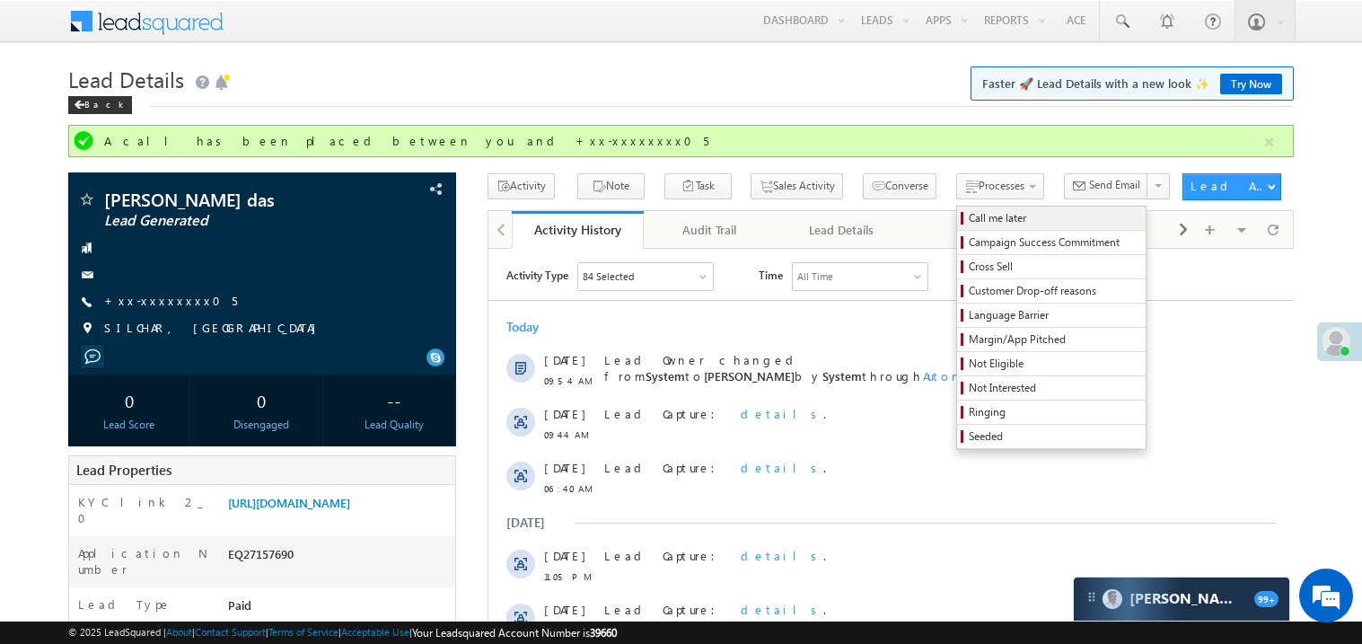
click at [968, 223] on span "Call me later" at bounding box center [1053, 218] width 171 height 16
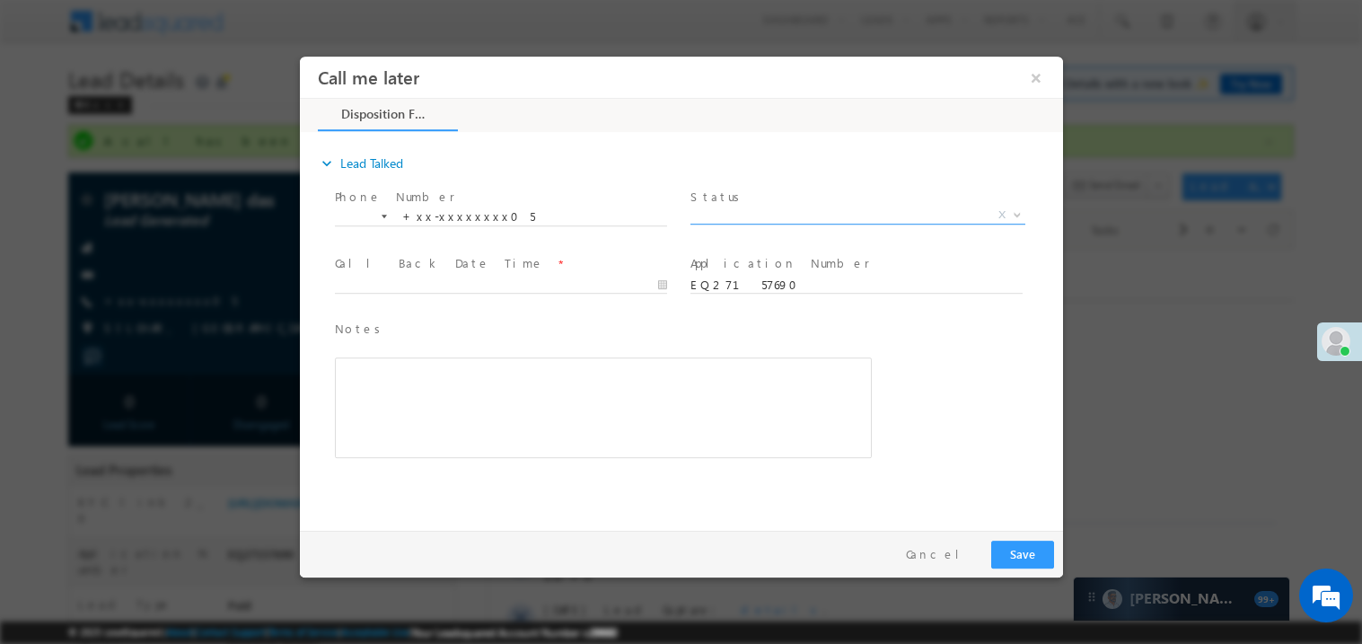
click at [744, 215] on span "X" at bounding box center [856, 215] width 335 height 18
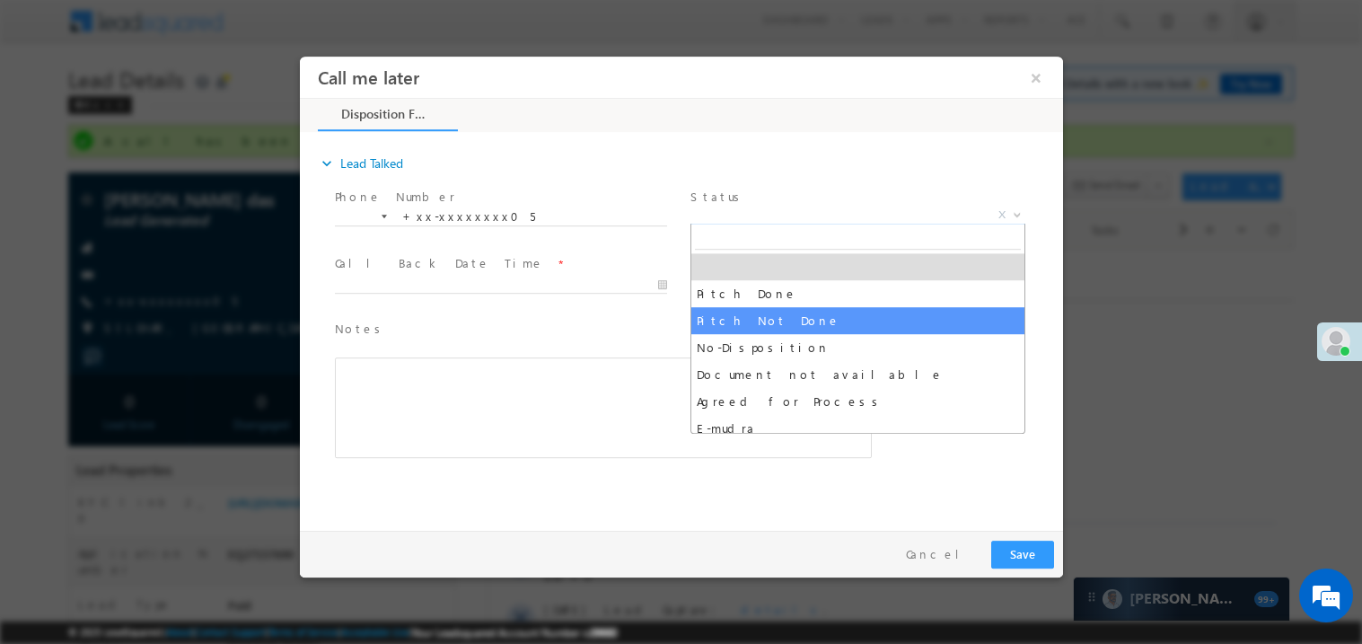
select select "Pitch Not Done"
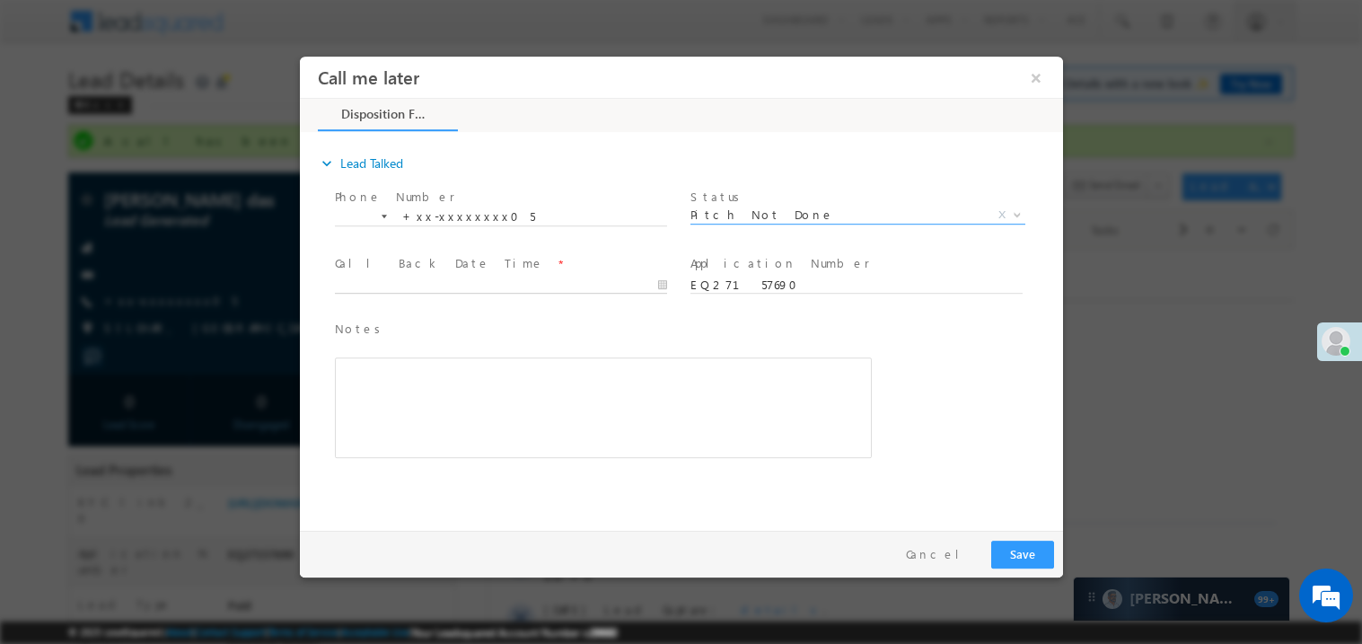
click at [442, 285] on body "Call me later ×" at bounding box center [680, 289] width 763 height 466
type input "08/14/25 10:10 AM"
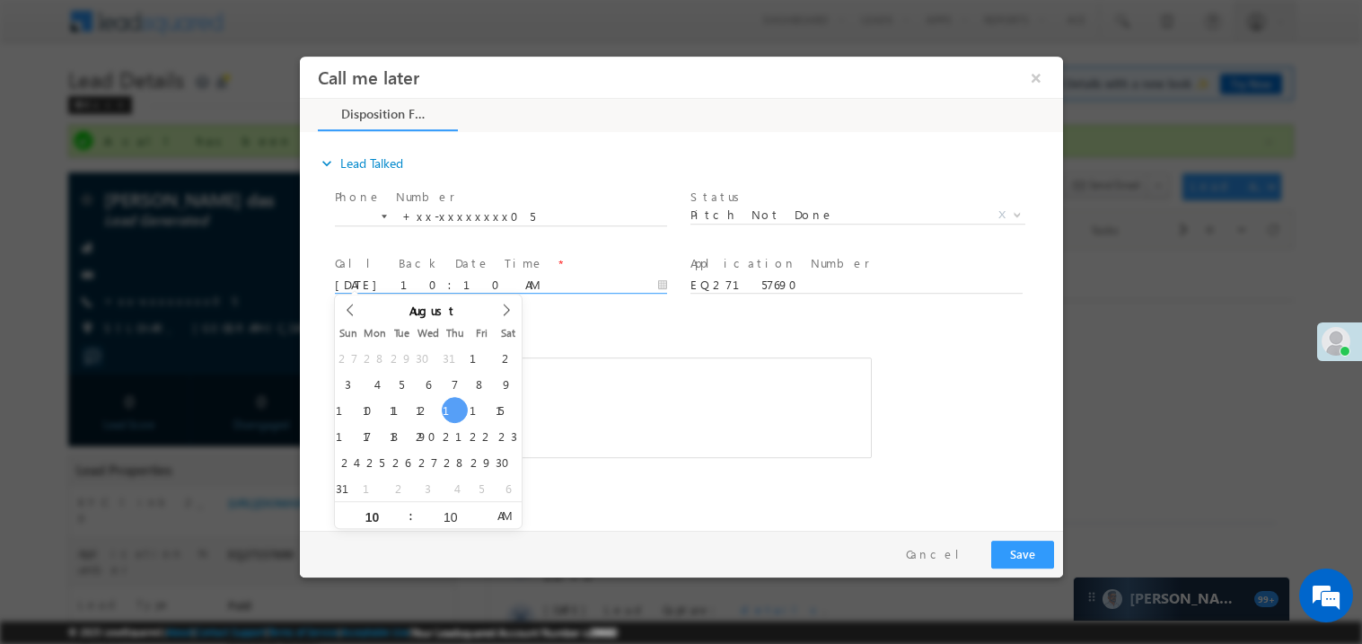
click at [620, 345] on div "Notes * Editor toolbars Basic Styles Bold Italic Underline Paragraph Insert/Rem…" at bounding box center [602, 388] width 537 height 139
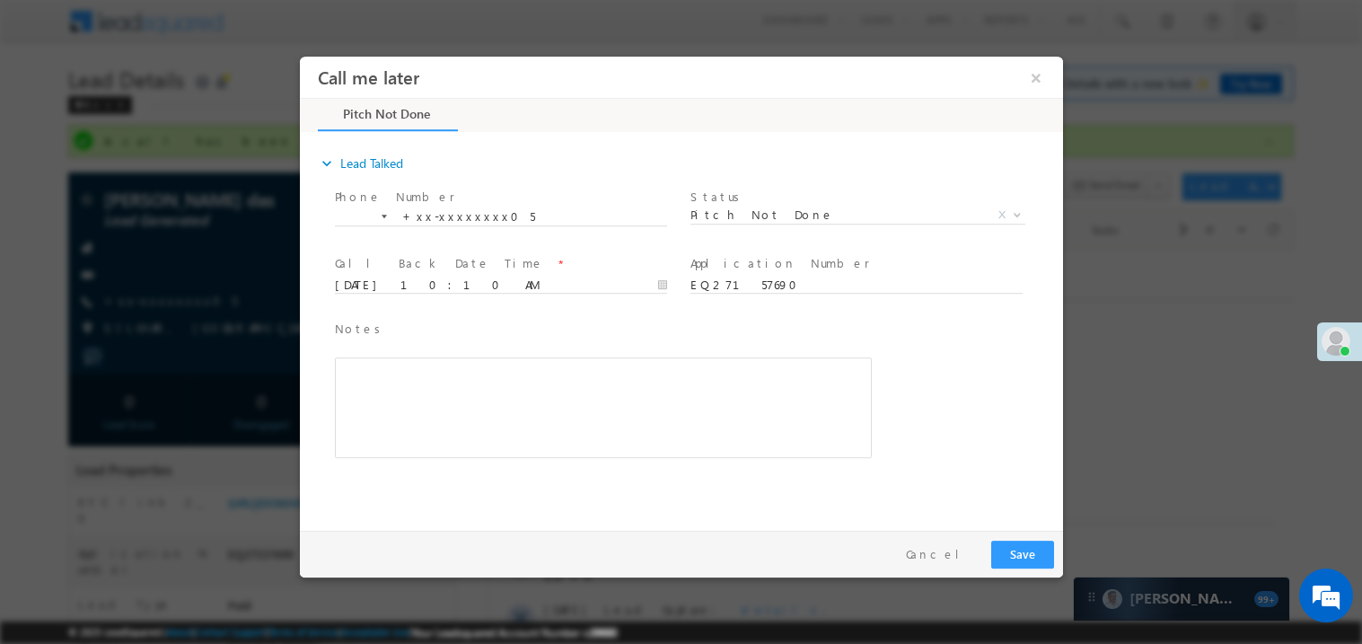
click at [602, 397] on div "Rich Text Editor, 40788eee-0fb2-11ec-a811-0adc8a9d82c2__tab1__section1__Notes__…" at bounding box center [602, 406] width 537 height 101
click at [1013, 548] on button "Save" at bounding box center [1021, 553] width 63 height 28
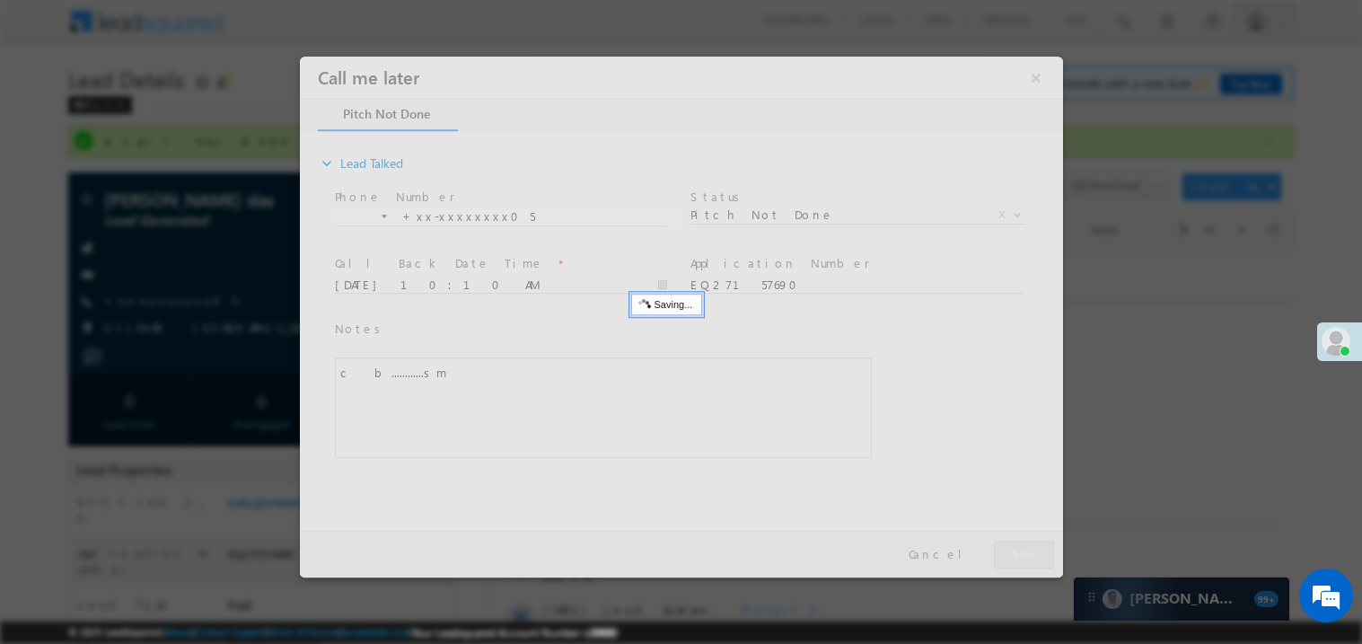
click at [1013, 548] on div at bounding box center [680, 316] width 763 height 521
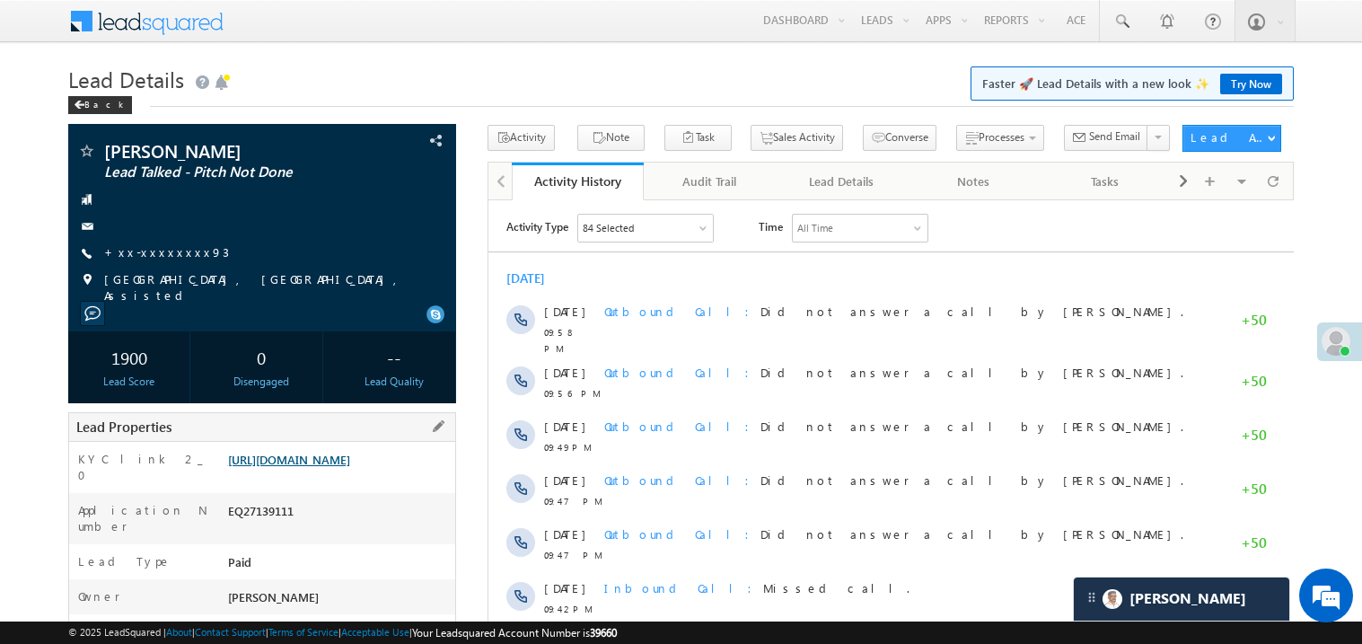
click at [337, 467] on link "https://angelbroking1-pk3em7sa.customui-test.leadsquared.com?leadId=e790fcf7-58…" at bounding box center [289, 458] width 122 height 15
click at [350, 467] on link "https://angelbroking1-pk3em7sa.customui-test.leadsquared.com?leadId=e790fcf7-58…" at bounding box center [289, 458] width 122 height 15
click at [163, 251] on link "+xx-xxxxxxxx93" at bounding box center [166, 251] width 125 height 15
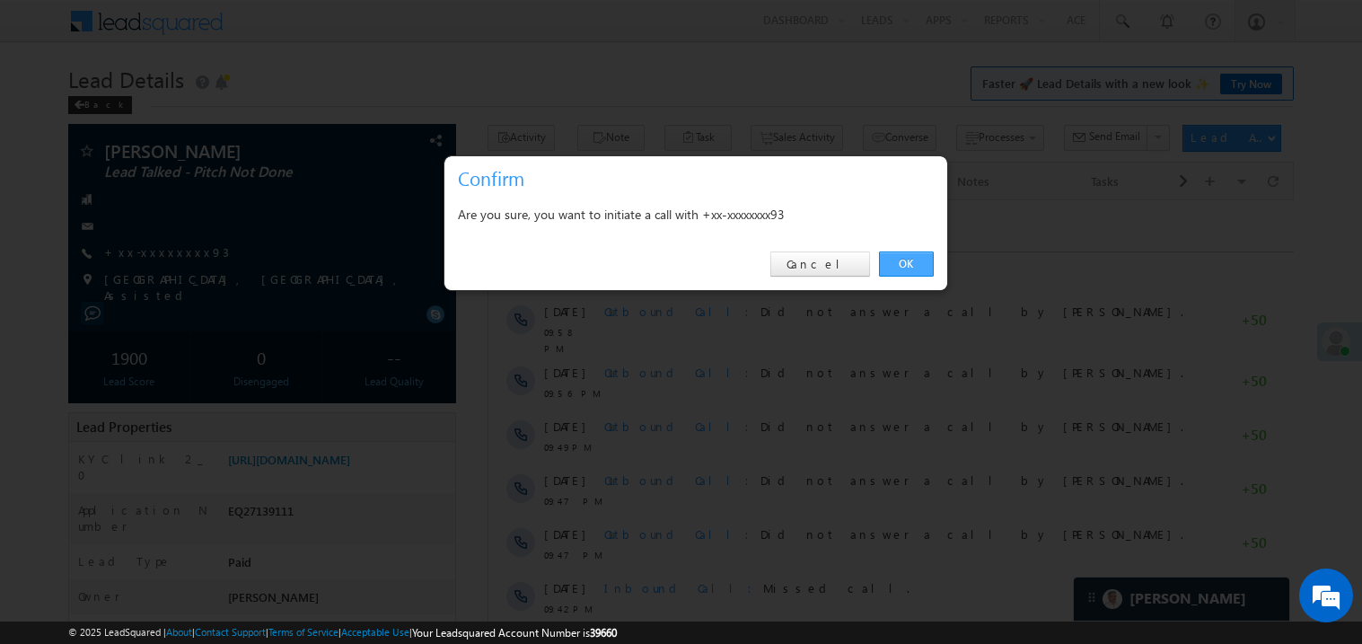
click at [904, 265] on link "OK" at bounding box center [906, 263] width 55 height 25
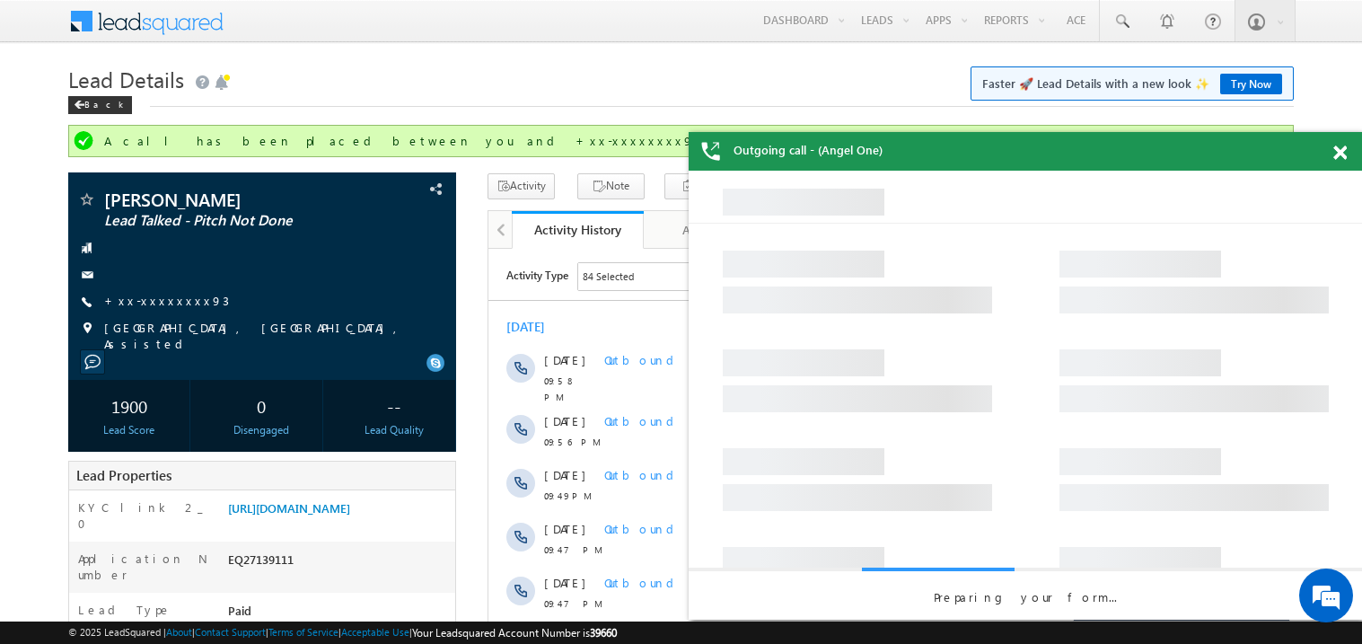
click at [1346, 153] on div at bounding box center [1349, 149] width 24 height 35
click at [1340, 153] on span at bounding box center [1339, 152] width 13 height 15
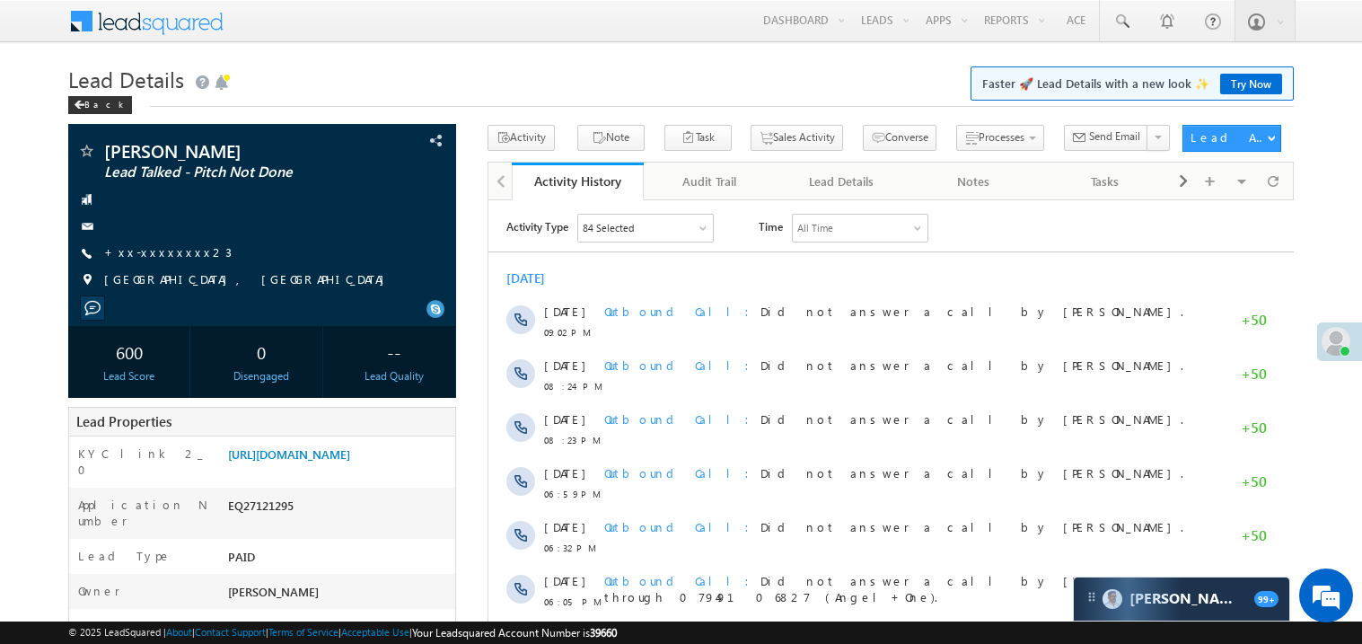
click at [773, 265] on div "[DATE] [DATE] 09:02 PM Outbound Call Did not answer a call by [PERSON_NAME]. +5…" at bounding box center [889, 546] width 805 height 573
click at [350, 461] on link "[URL][DOMAIN_NAME]" at bounding box center [289, 453] width 122 height 15
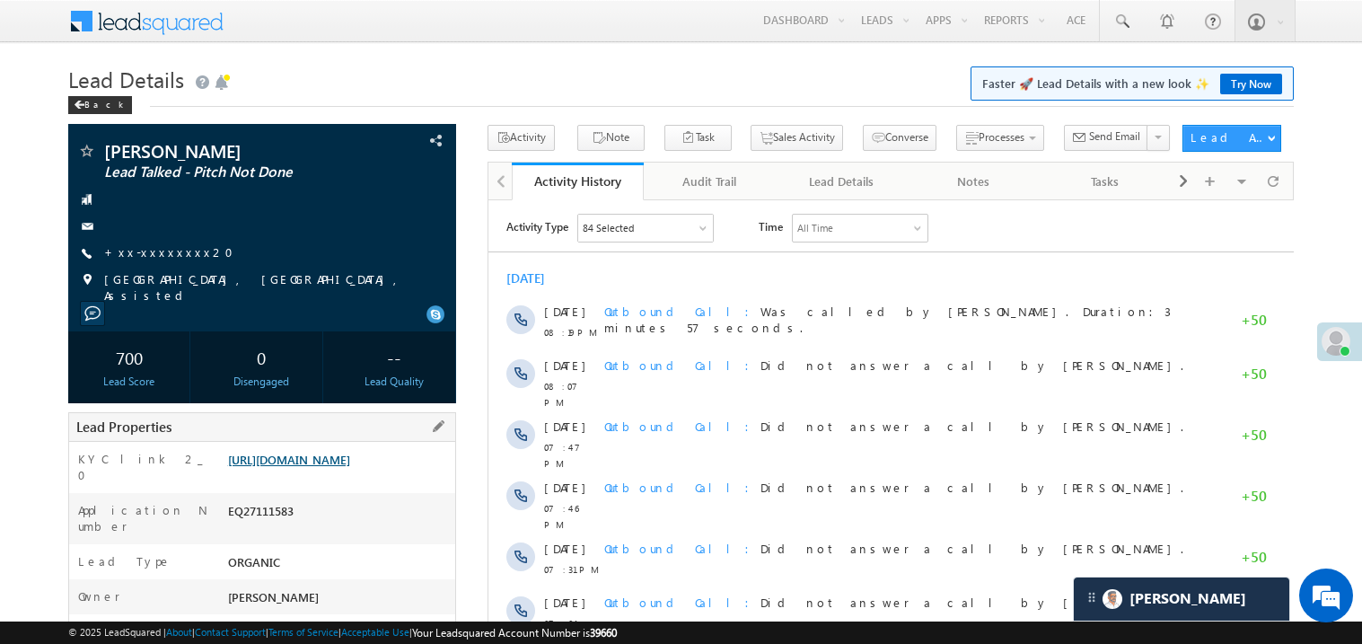
click at [350, 457] on link "[URL][DOMAIN_NAME]" at bounding box center [289, 458] width 122 height 15
